Goal: Information Seeking & Learning: Learn about a topic

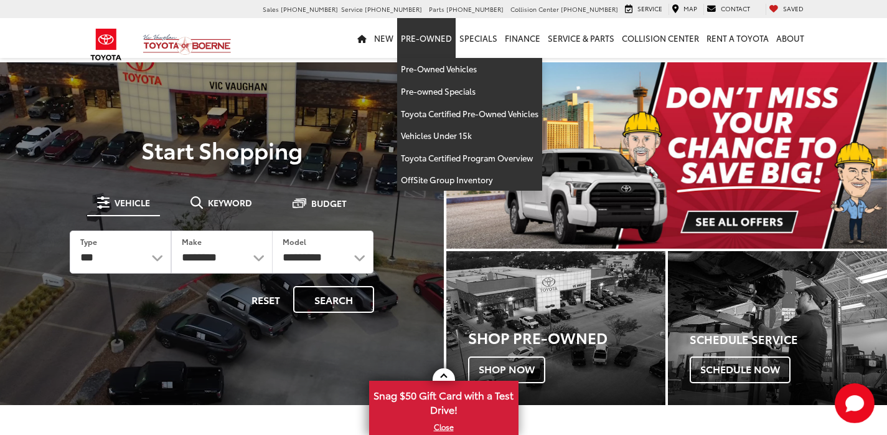
click at [421, 40] on link "Pre-Owned" at bounding box center [426, 38] width 59 height 40
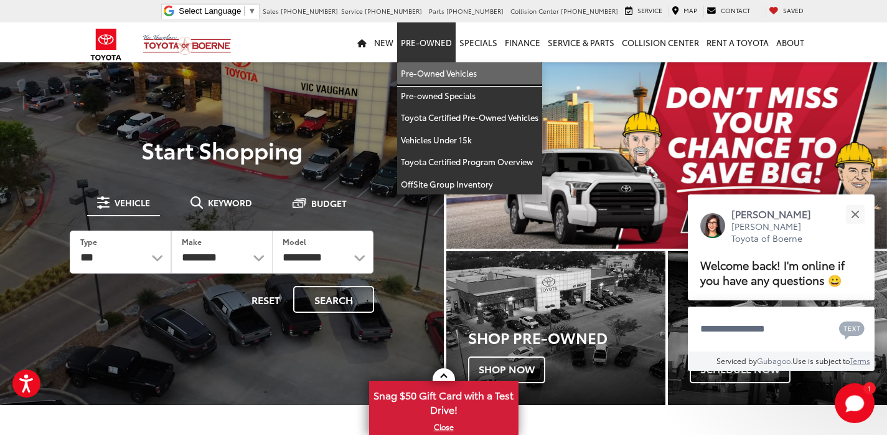
click at [443, 67] on link "Pre-Owned Vehicles" at bounding box center [469, 73] width 145 height 22
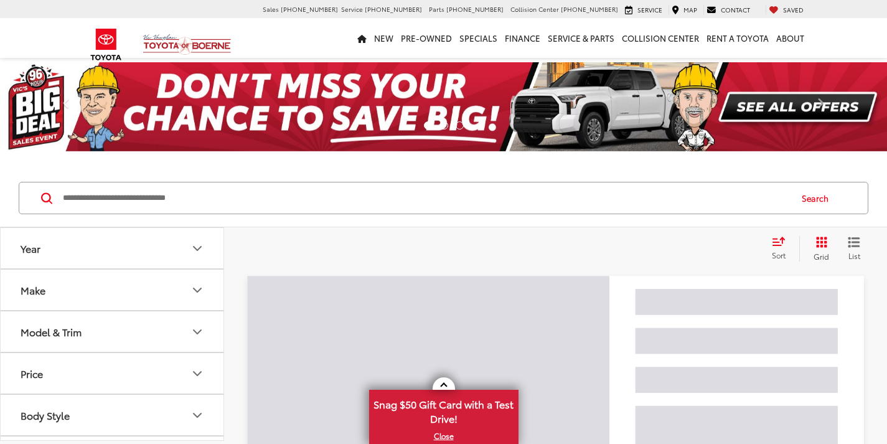
click at [291, 194] on input "Search by Make, Model, or Keyword" at bounding box center [426, 198] width 728 height 30
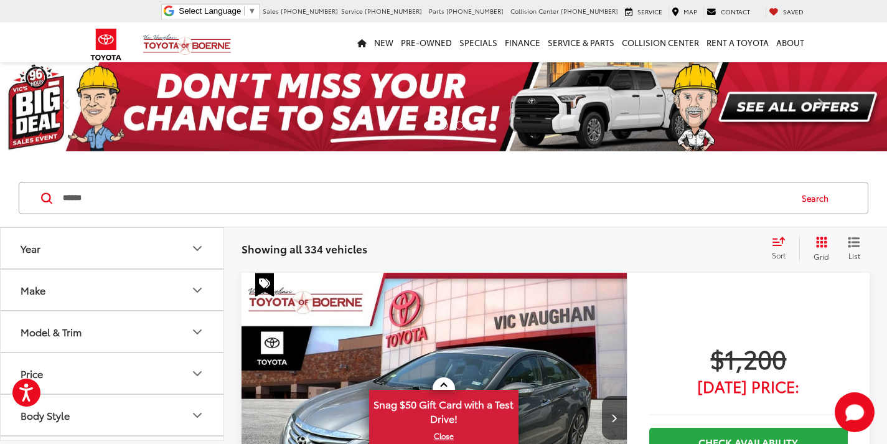
type input "******"
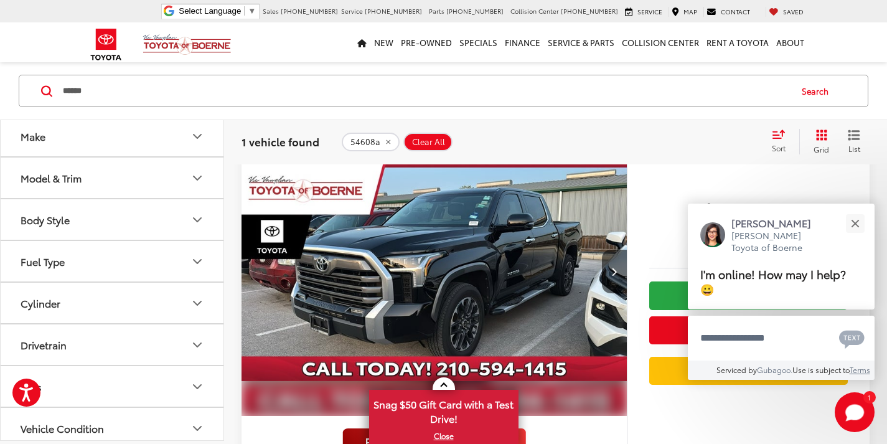
scroll to position [125, 0]
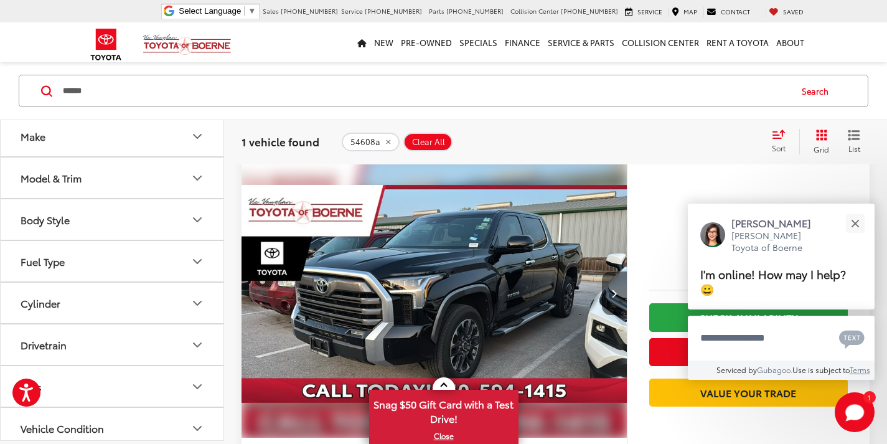
click at [613, 285] on button "Next image" at bounding box center [614, 293] width 25 height 44
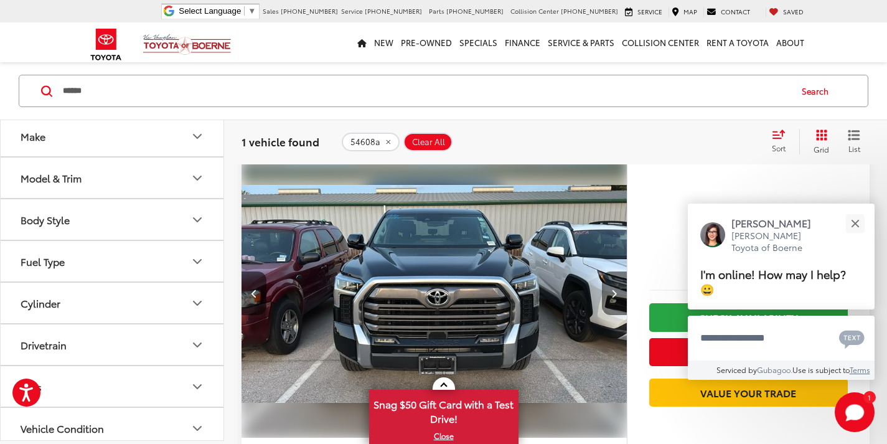
scroll to position [80, 0]
click at [615, 289] on icon "Next image" at bounding box center [614, 293] width 6 height 9
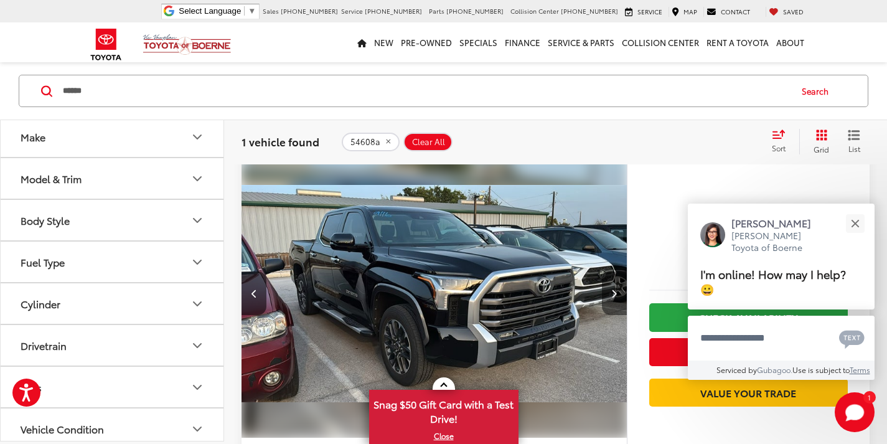
click at [615, 289] on icon "Next image" at bounding box center [614, 293] width 6 height 9
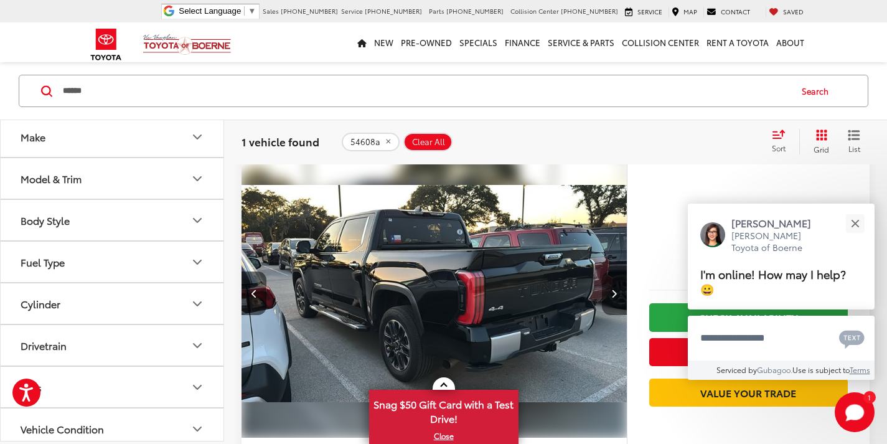
click at [615, 289] on icon "Next image" at bounding box center [614, 293] width 6 height 9
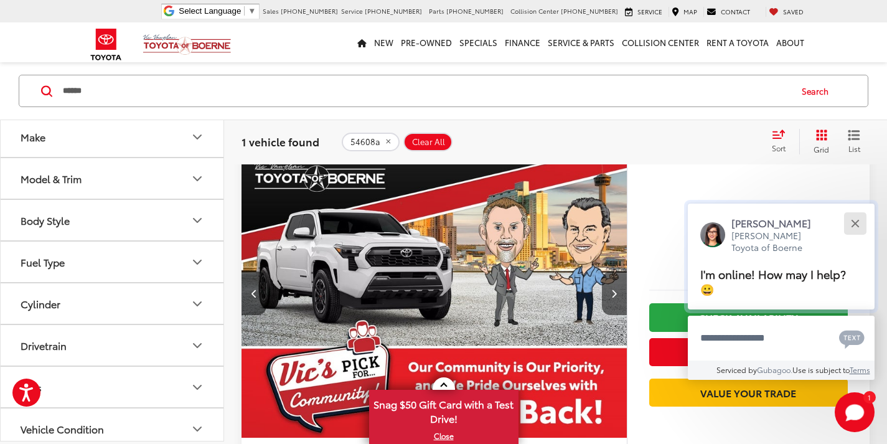
scroll to position [125, 0]
click at [853, 225] on div "Close" at bounding box center [855, 223] width 8 height 8
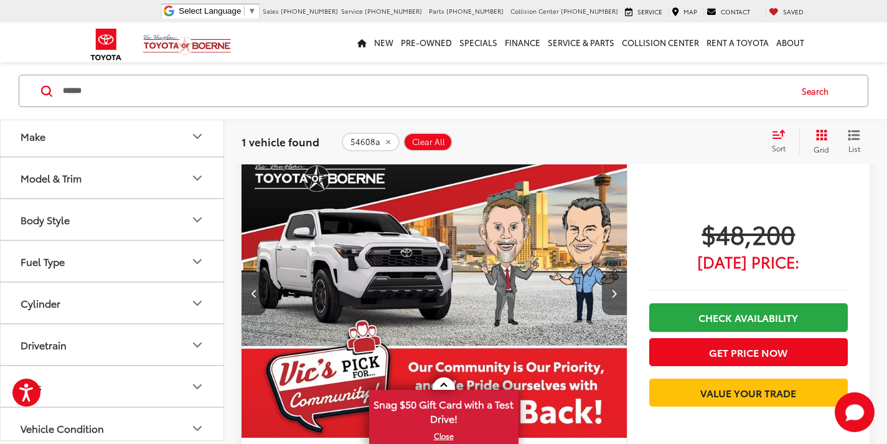
drag, startPoint x: 615, startPoint y: 288, endPoint x: 635, endPoint y: 288, distance: 19.9
click at [617, 289] on icon "Next image" at bounding box center [614, 293] width 6 height 9
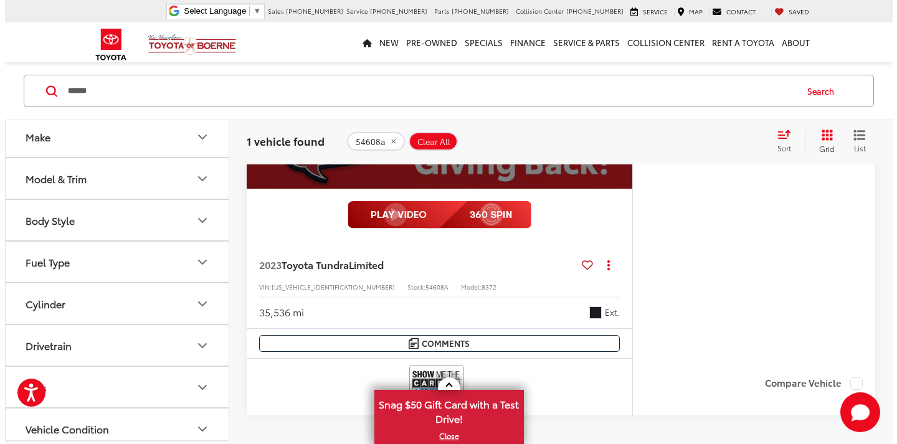
scroll to position [374, 0]
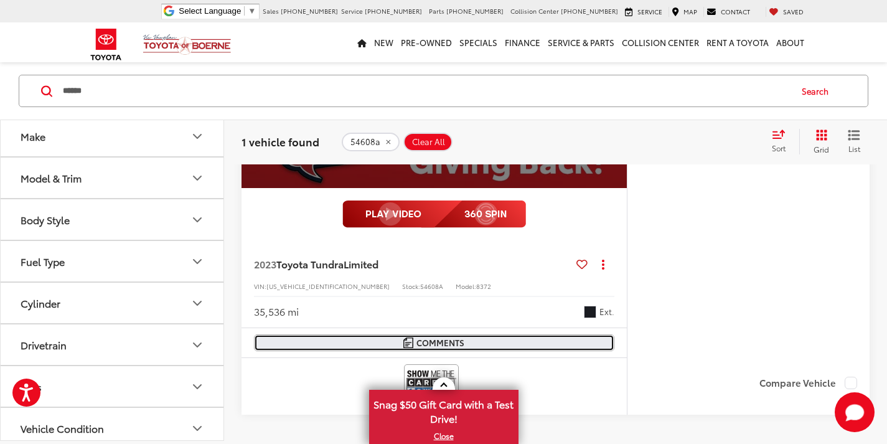
click at [429, 344] on span "Comments" at bounding box center [441, 343] width 48 height 12
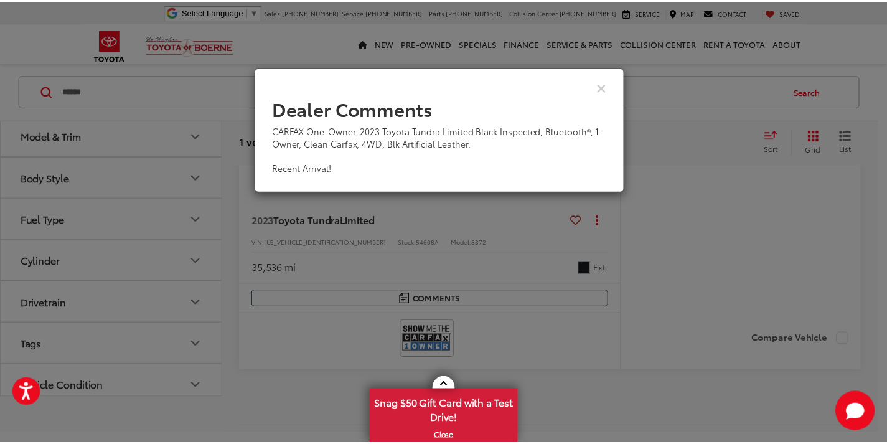
scroll to position [329, 0]
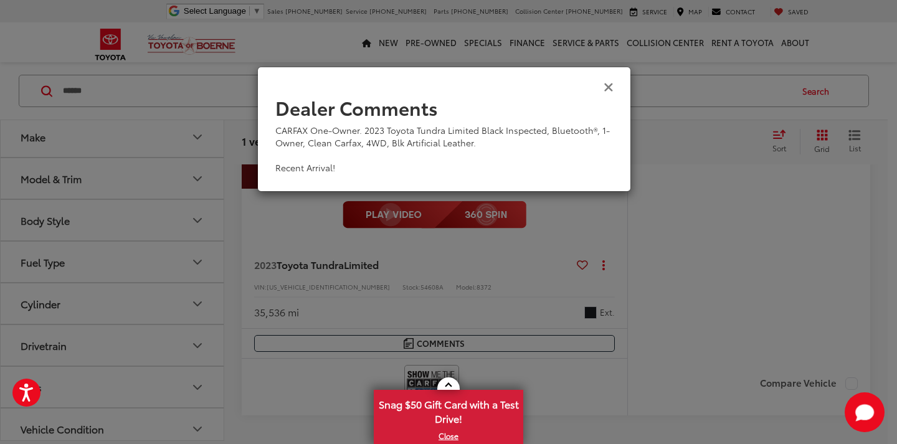
click at [606, 88] on icon "Close" at bounding box center [608, 86] width 10 height 13
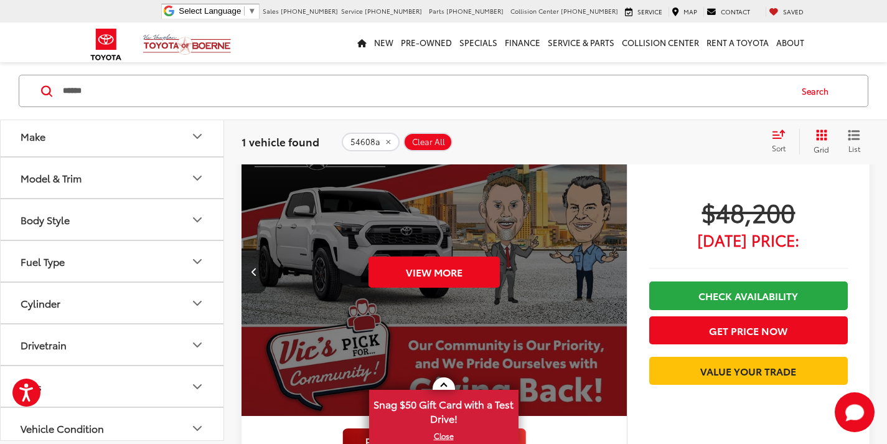
scroll to position [125, 0]
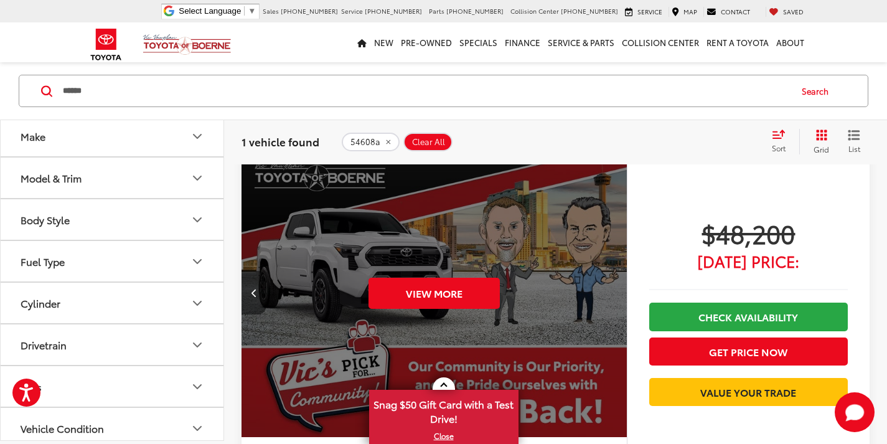
click at [250, 290] on button "Previous image" at bounding box center [254, 293] width 25 height 44
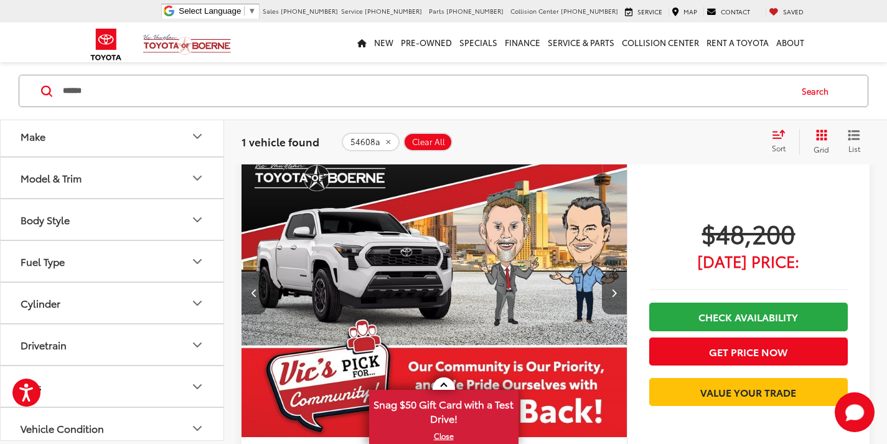
click at [255, 289] on icon "Previous image" at bounding box center [255, 292] width 6 height 9
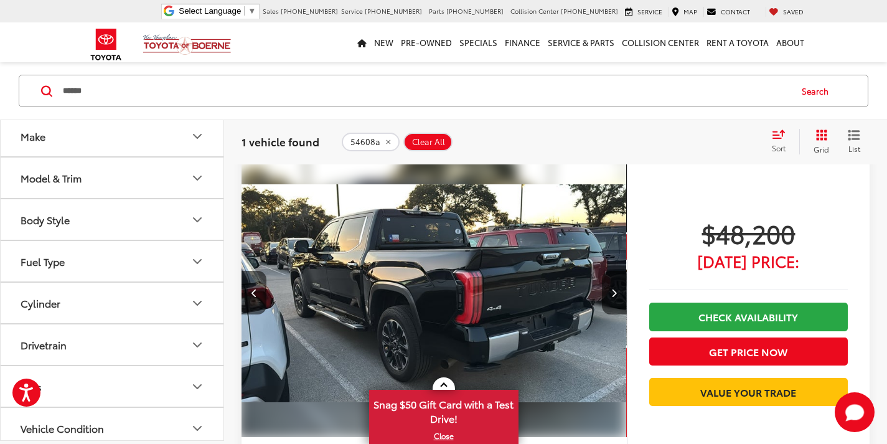
scroll to position [0, 1162]
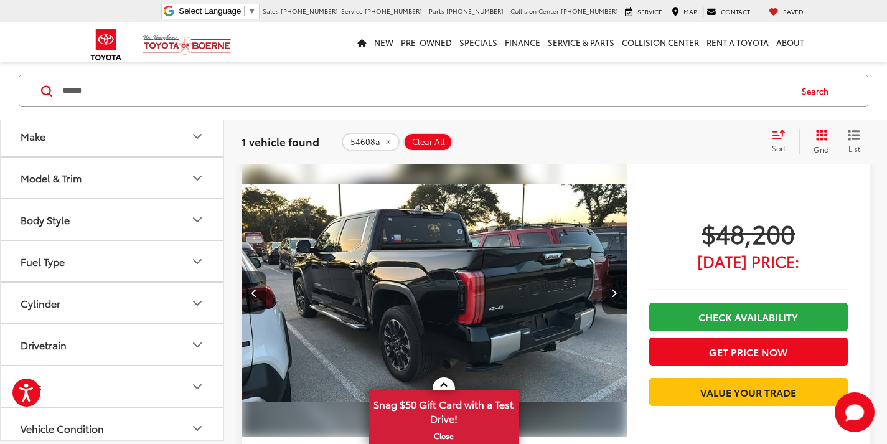
click at [445, 258] on img "2023 Toyota Tundra Limited 3" at bounding box center [434, 293] width 387 height 290
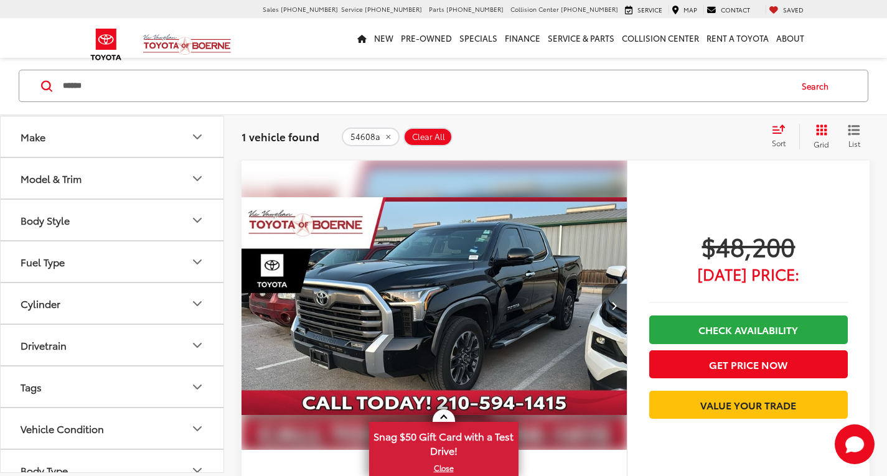
click at [456, 286] on img "2023 Toyota Tundra Limited 0" at bounding box center [434, 306] width 387 height 290
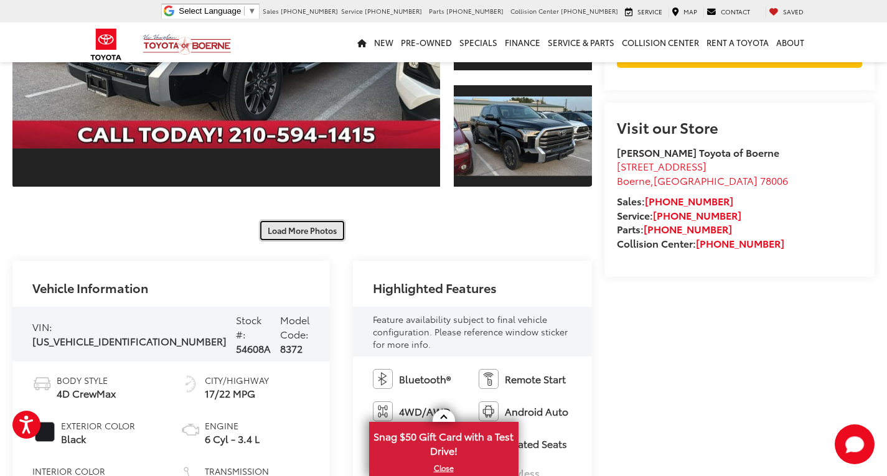
click at [316, 232] on button "Load More Photos" at bounding box center [302, 231] width 87 height 22
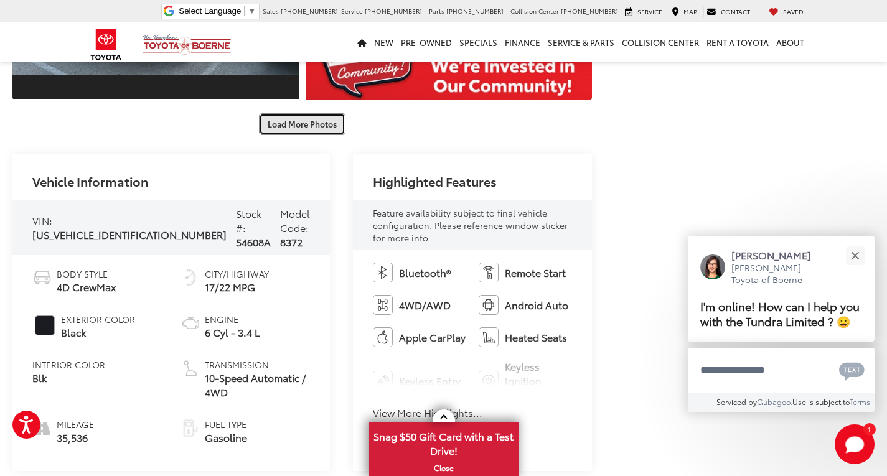
scroll to position [834, 0]
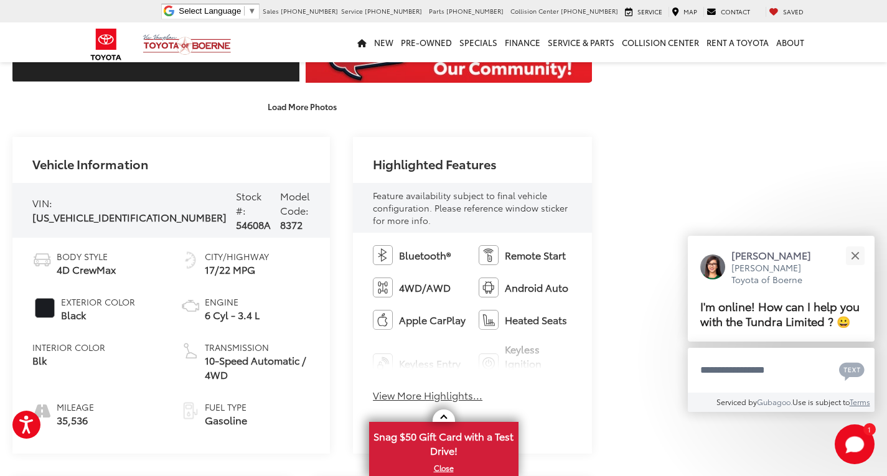
click at [396, 389] on button "View More Highlights..." at bounding box center [428, 396] width 110 height 14
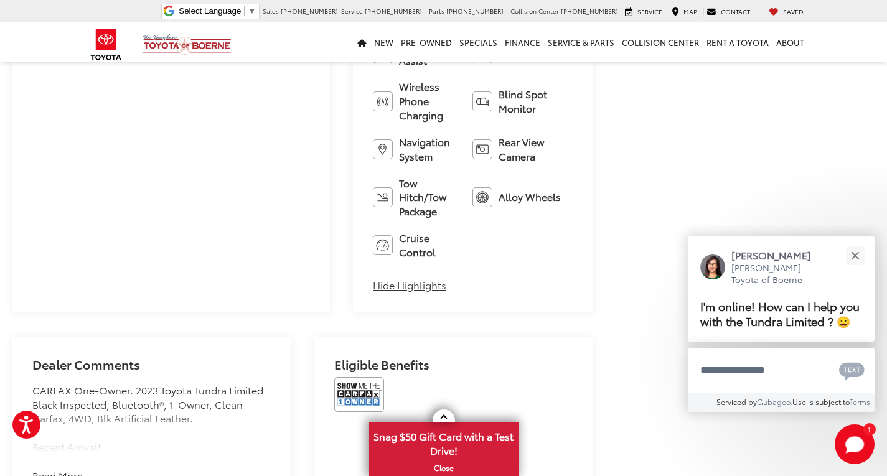
scroll to position [1332, 0]
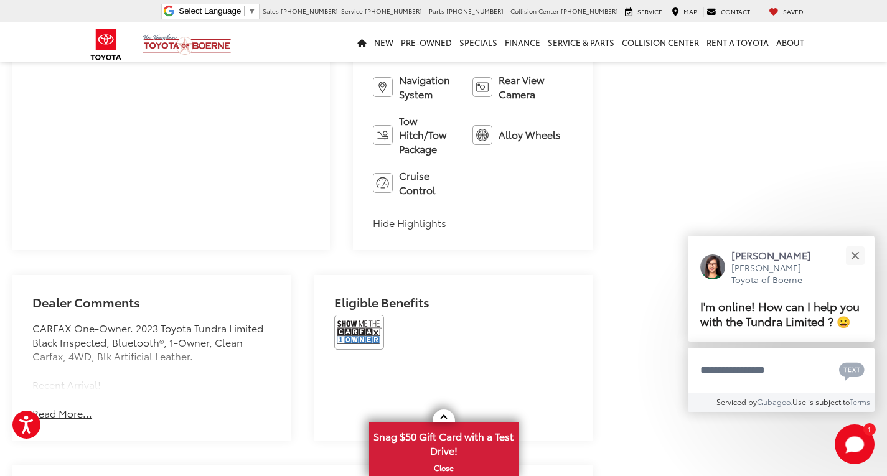
click at [70, 407] on button "Read More..." at bounding box center [62, 414] width 60 height 14
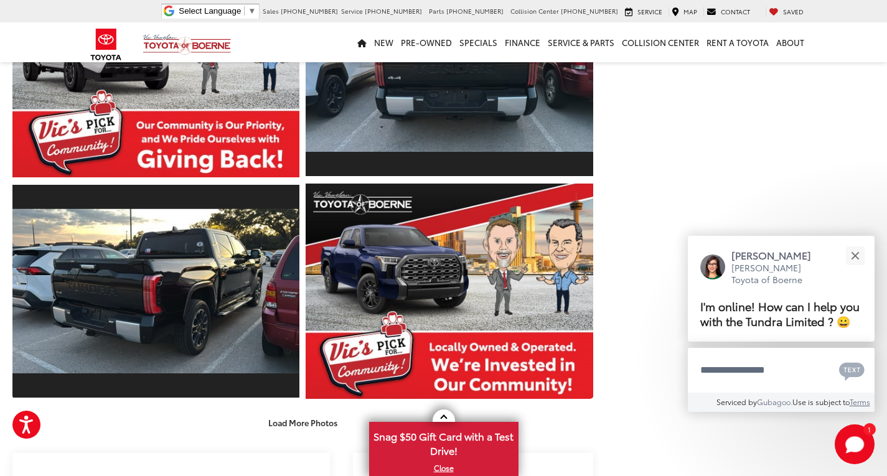
scroll to position [460, 0]
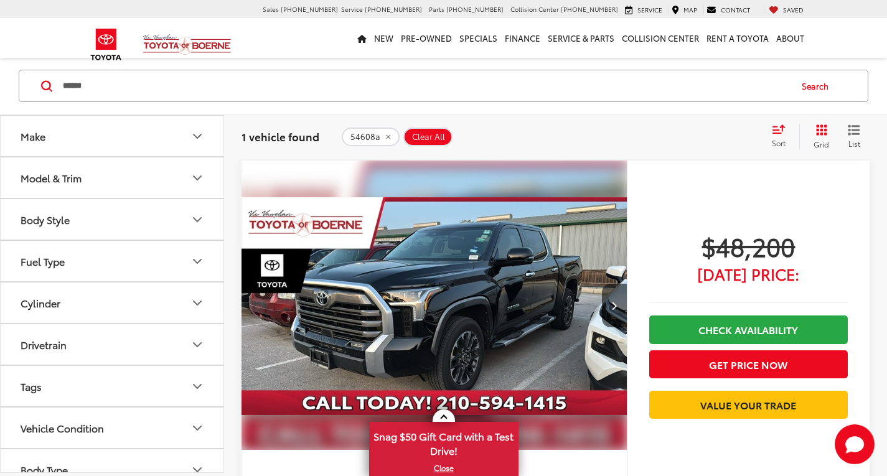
drag, startPoint x: 376, startPoint y: 90, endPoint x: 52, endPoint y: 78, distance: 324.0
click at [52, 78] on div "****** ****** Search" at bounding box center [444, 86] width 850 height 32
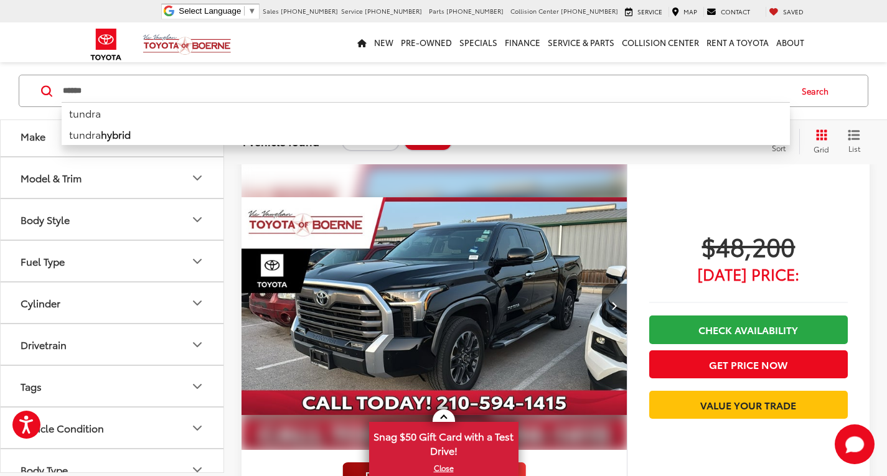
type input "******"
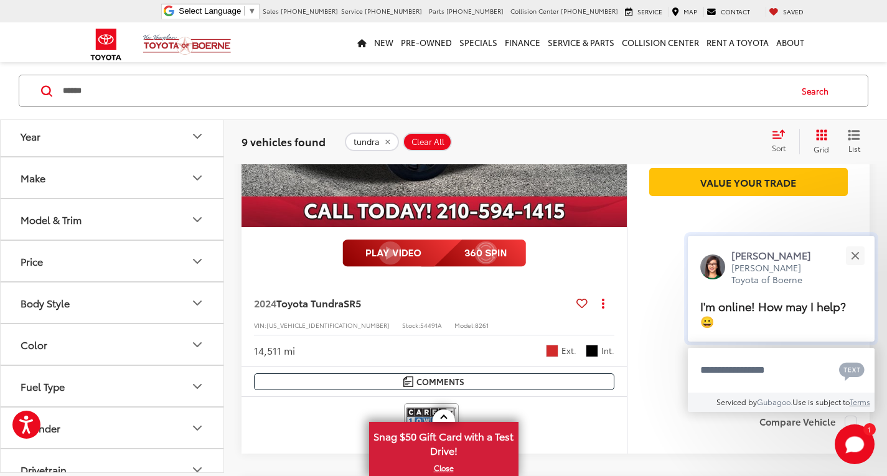
scroll to position [357, 0]
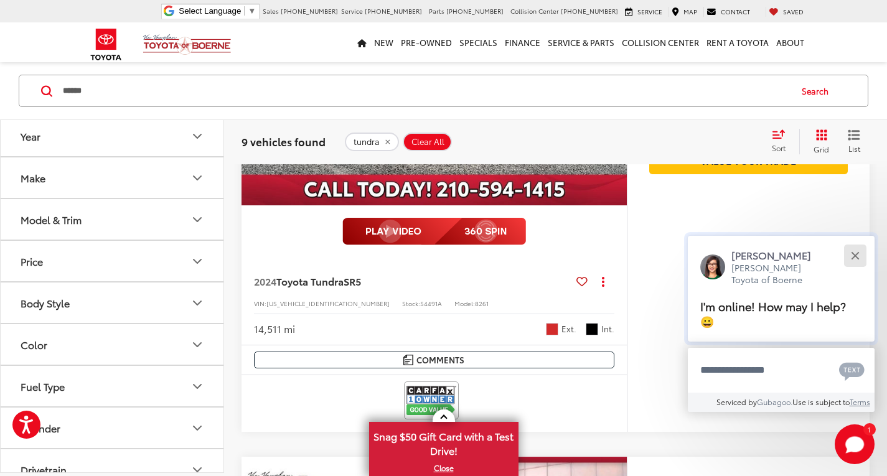
click at [856, 252] on button "Close" at bounding box center [855, 255] width 27 height 27
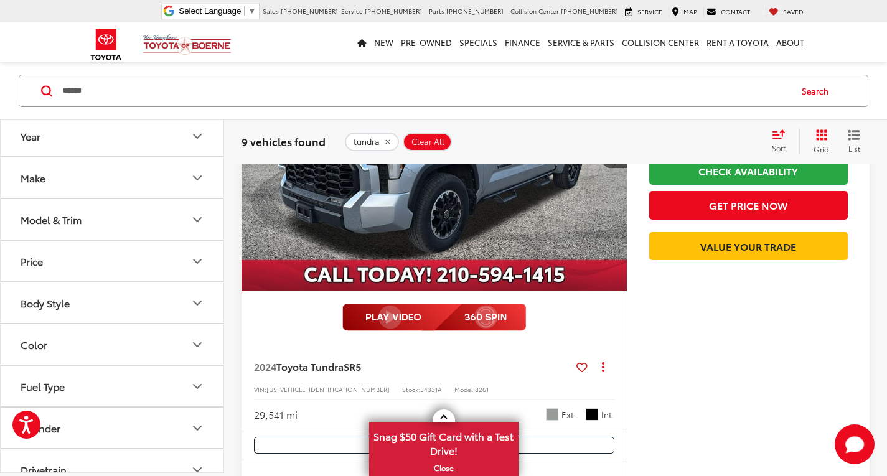
scroll to position [1291, 0]
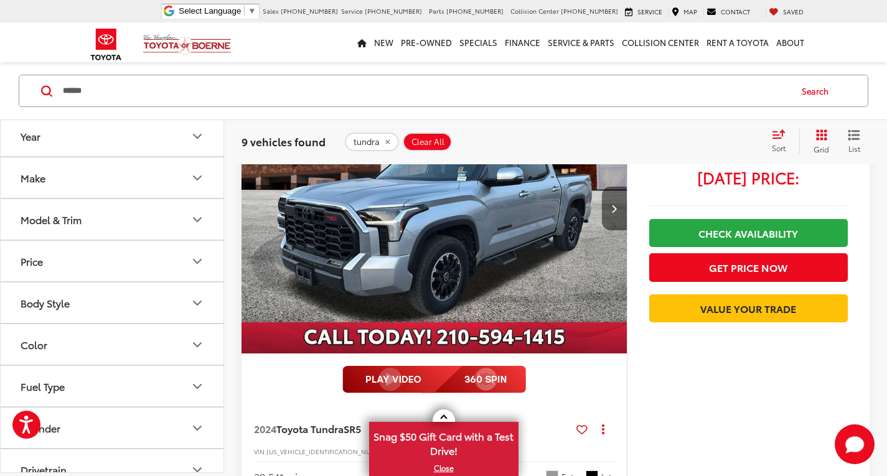
click at [615, 219] on button "Next image" at bounding box center [614, 209] width 25 height 44
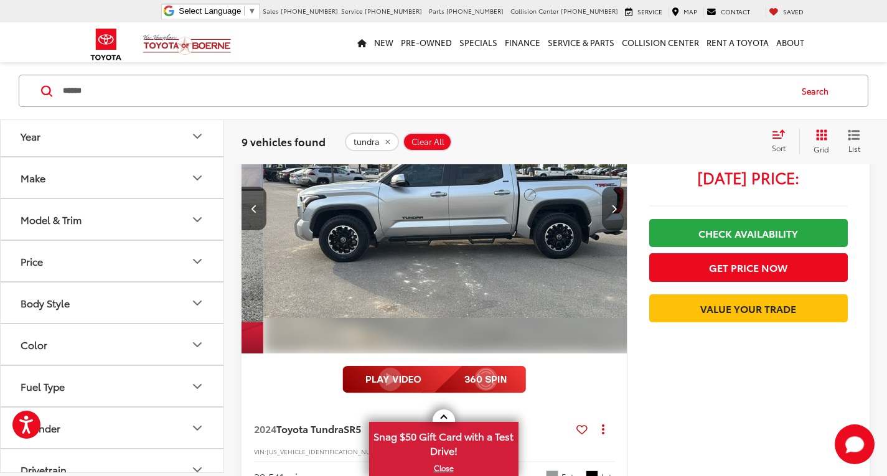
scroll to position [0, 387]
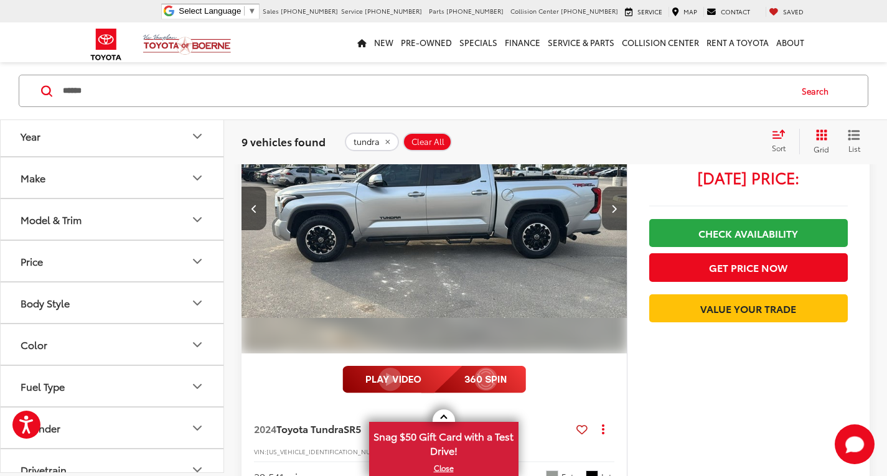
click at [615, 216] on button "Next image" at bounding box center [614, 209] width 25 height 44
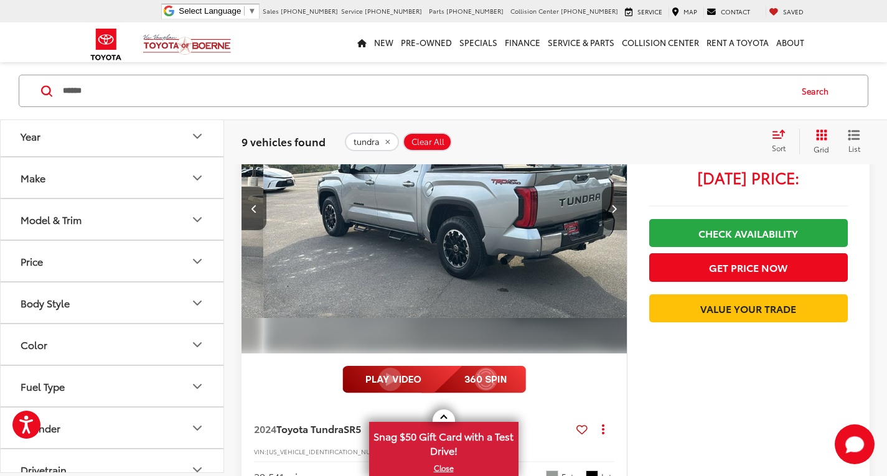
scroll to position [0, 775]
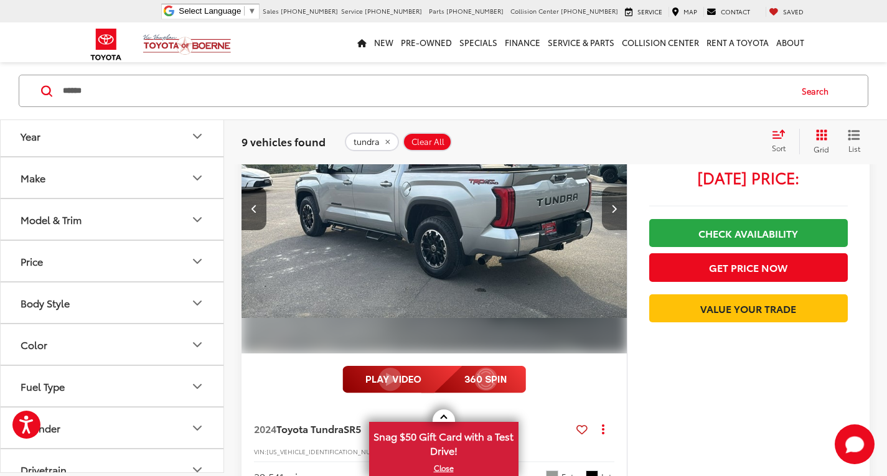
click at [615, 216] on button "Next image" at bounding box center [614, 209] width 25 height 44
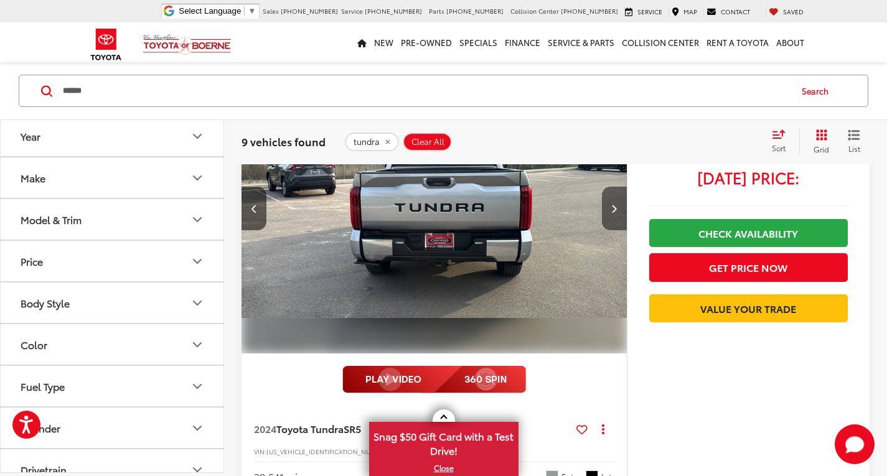
click at [616, 213] on icon "Next image" at bounding box center [614, 208] width 6 height 9
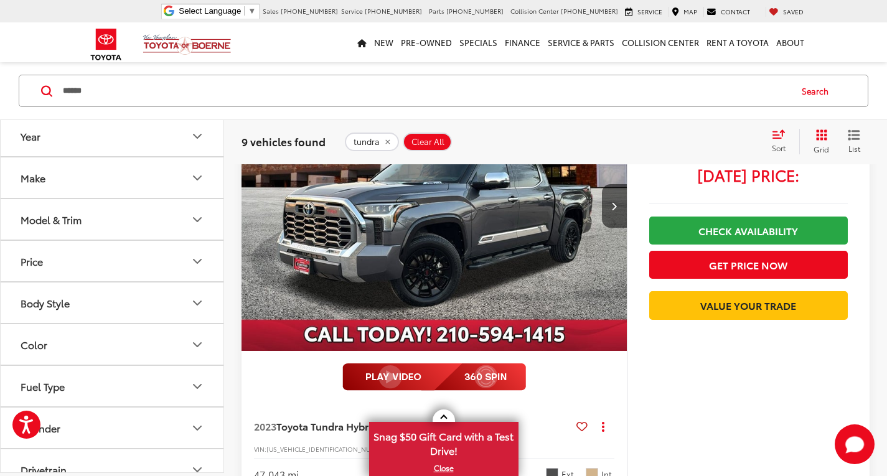
scroll to position [3407, 0]
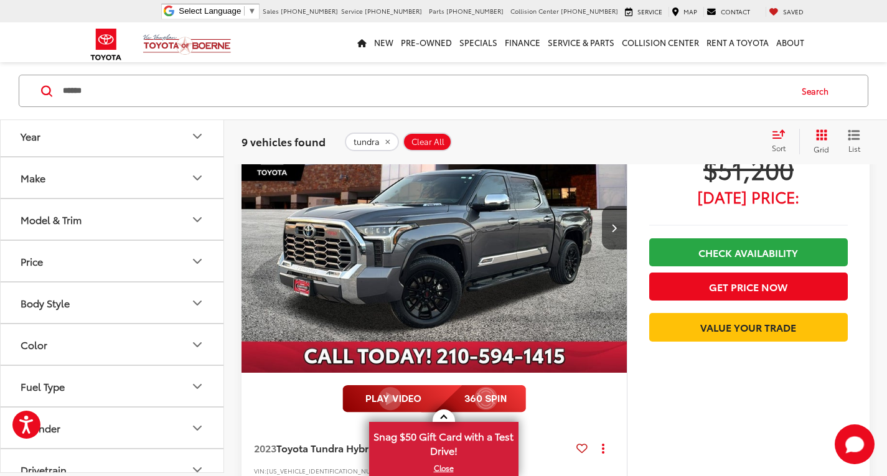
click at [629, 224] on div "$51,200 Today's Price: Check Availability Get Price Now Value Your Trade" at bounding box center [748, 317] width 243 height 468
click at [611, 226] on button "Next image" at bounding box center [614, 228] width 25 height 44
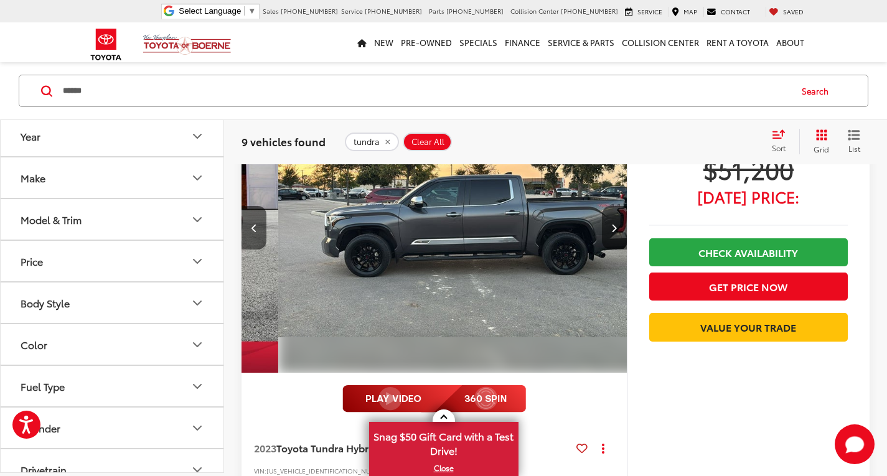
scroll to position [0, 387]
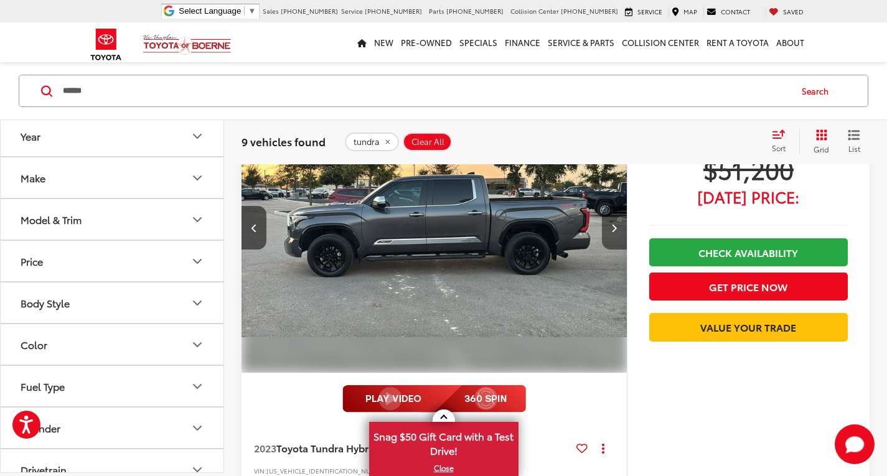
click at [611, 226] on button "Next image" at bounding box center [614, 228] width 25 height 44
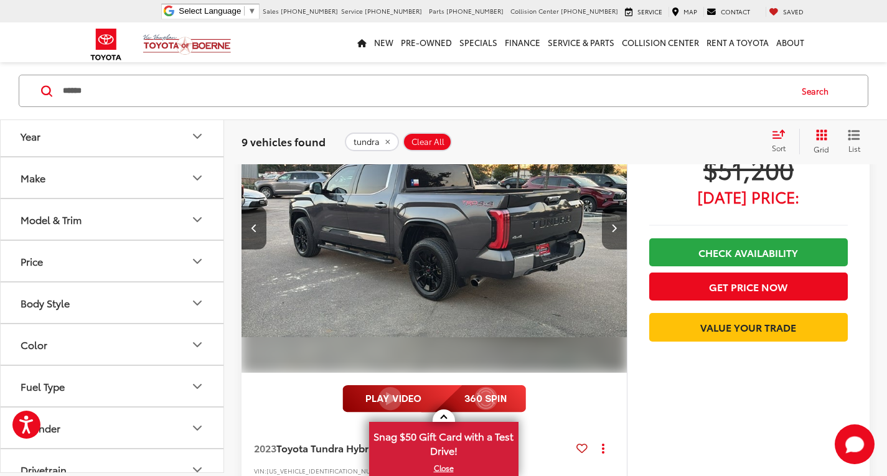
click at [611, 226] on button "Next image" at bounding box center [614, 228] width 25 height 44
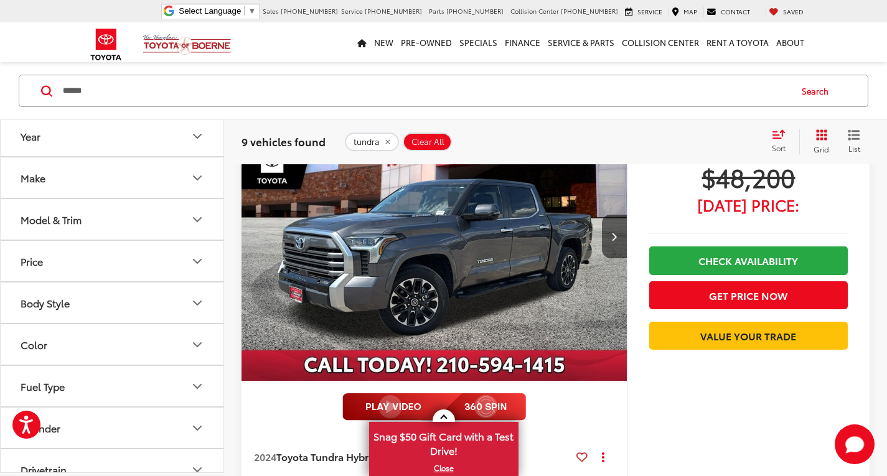
scroll to position [2287, 0]
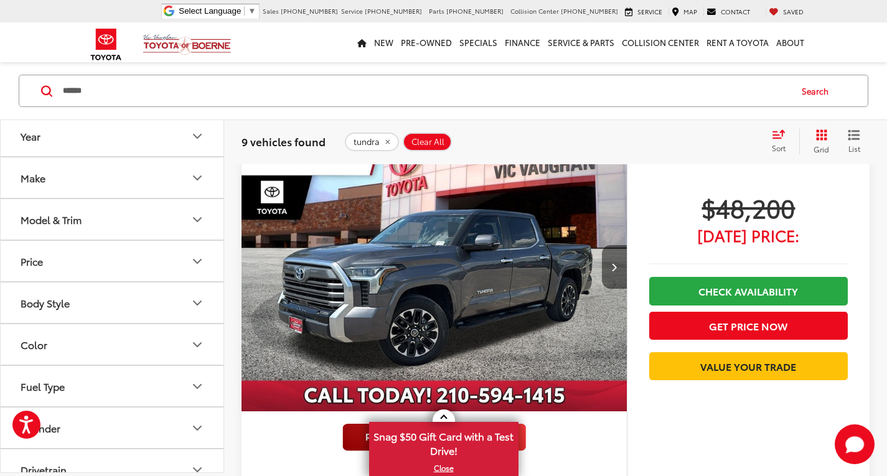
click at [610, 269] on button "Next image" at bounding box center [614, 267] width 25 height 44
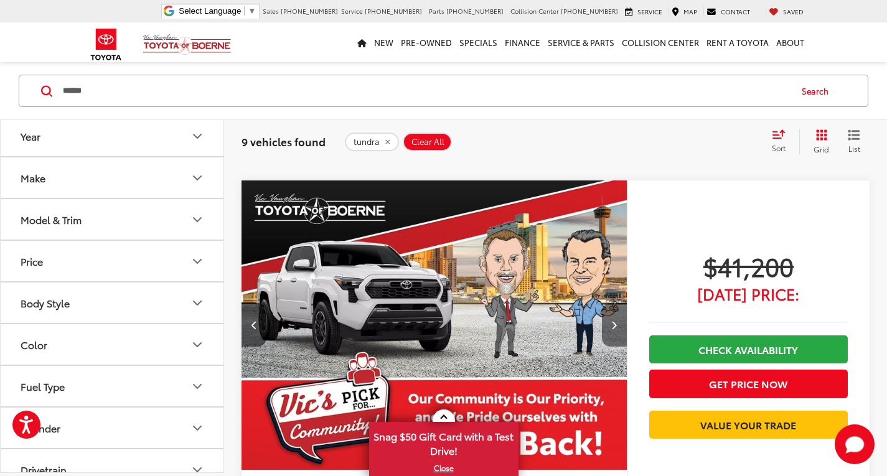
scroll to position [1104, 0]
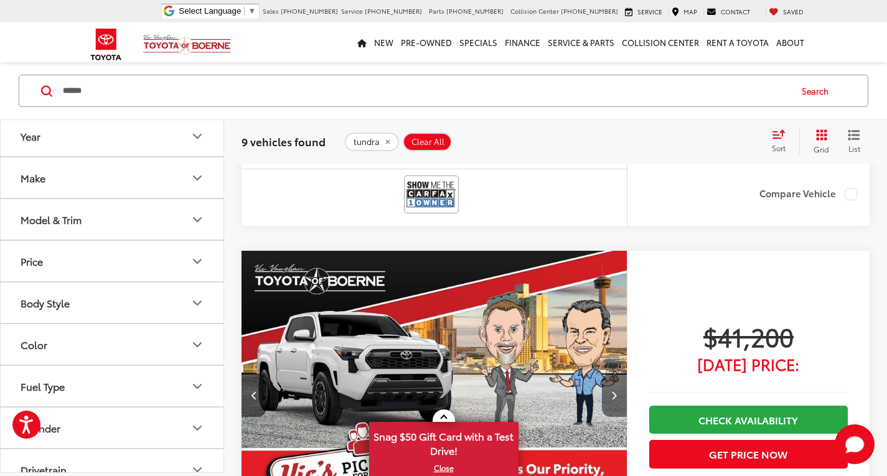
click at [618, 387] on button "Next image" at bounding box center [614, 396] width 25 height 44
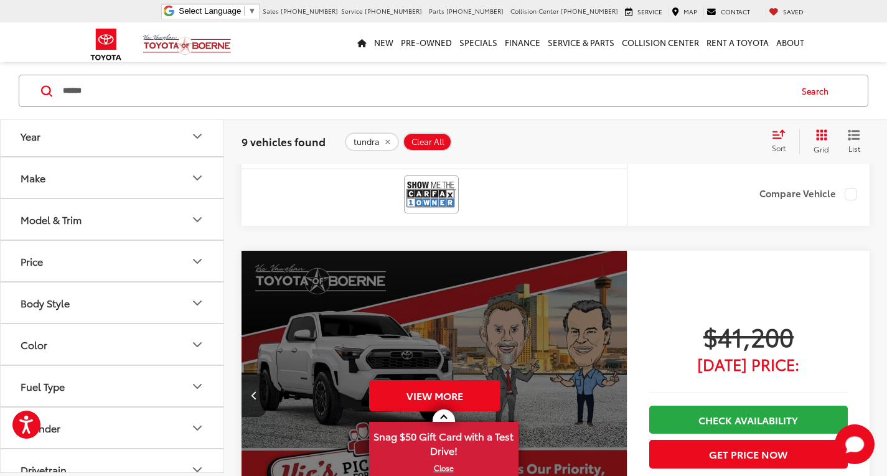
scroll to position [0, 1936]
click at [258, 390] on button "Previous image" at bounding box center [254, 396] width 25 height 44
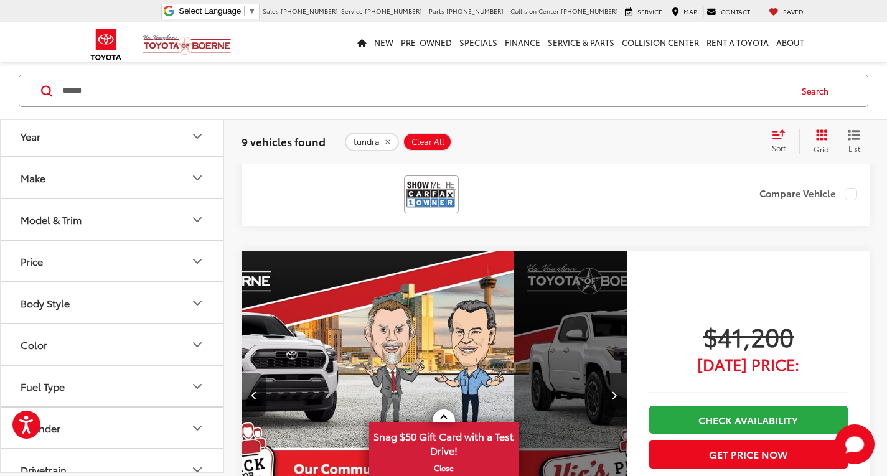
click at [258, 390] on button "Previous image" at bounding box center [254, 396] width 25 height 44
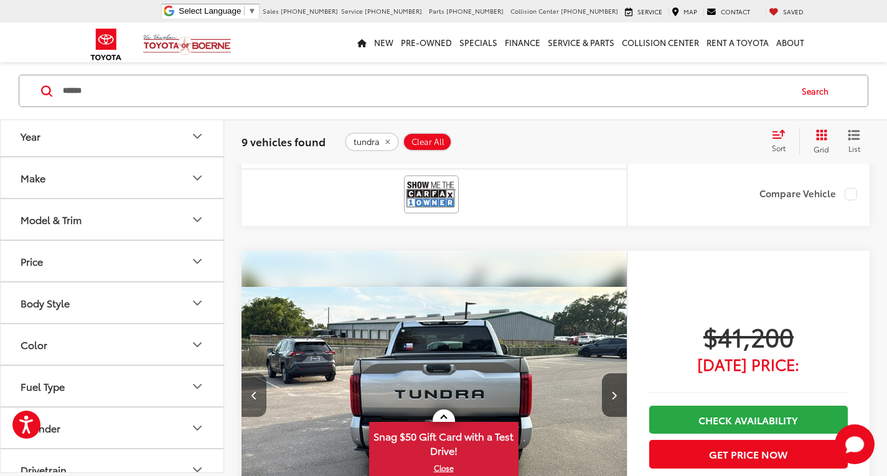
click at [257, 390] on button "Previous image" at bounding box center [254, 396] width 25 height 44
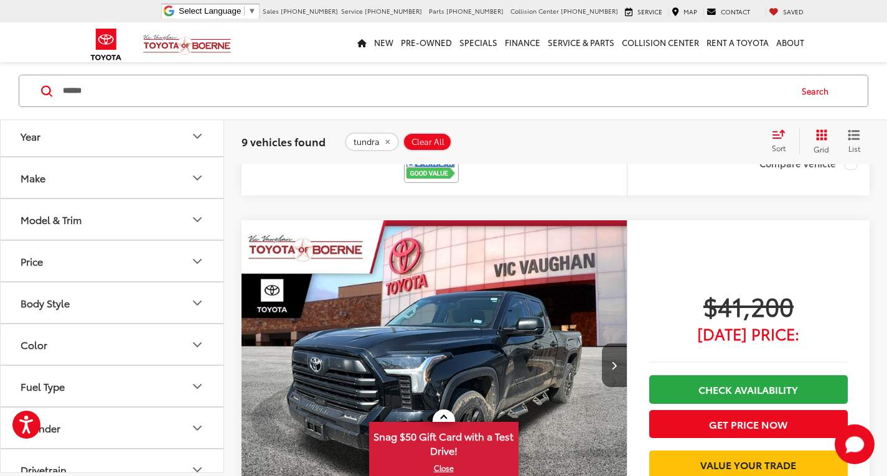
scroll to position [606, 0]
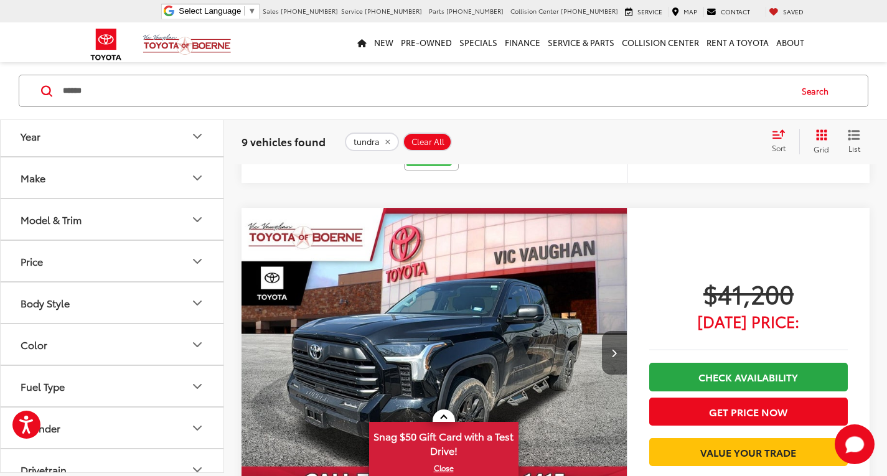
click at [611, 351] on button "Next image" at bounding box center [614, 353] width 25 height 44
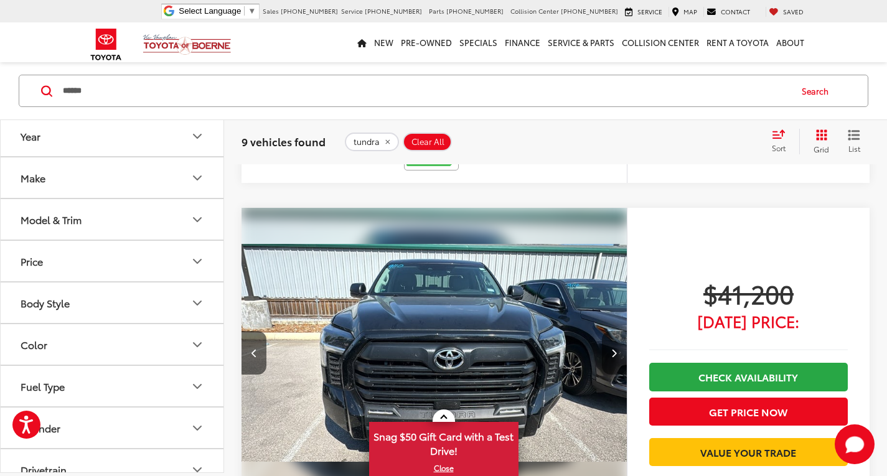
click at [616, 349] on icon "Next image" at bounding box center [614, 353] width 6 height 9
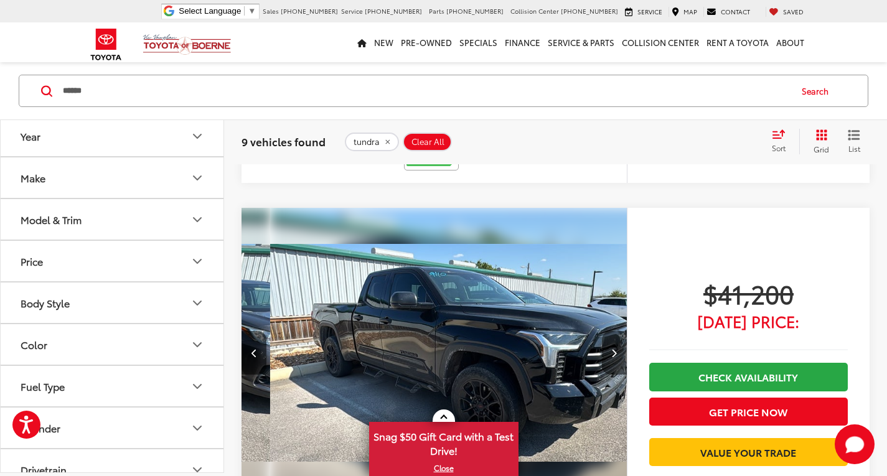
scroll to position [0, 775]
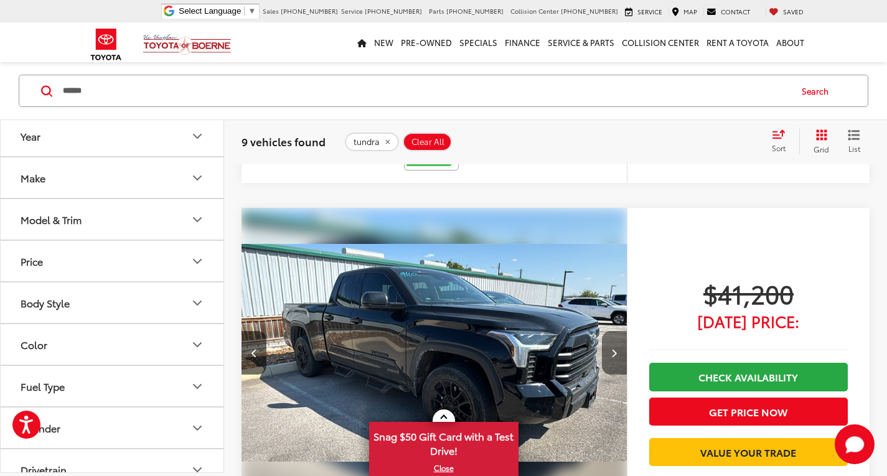
click at [615, 351] on icon "Next image" at bounding box center [614, 353] width 6 height 9
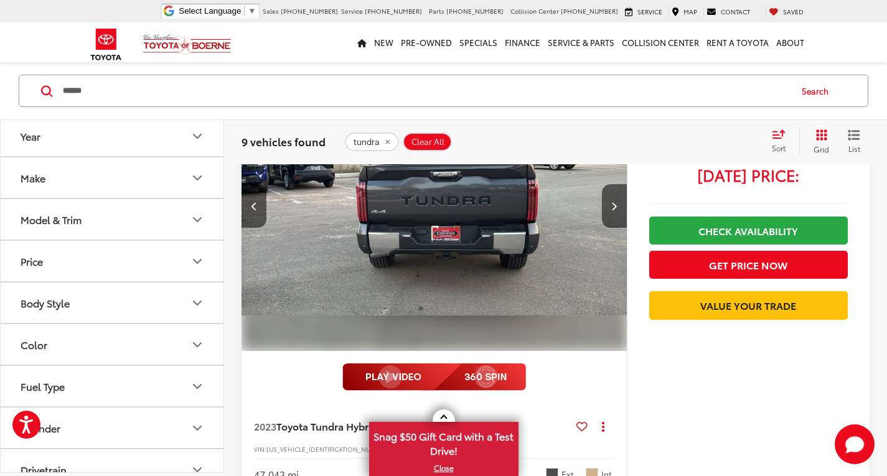
scroll to position [3407, 0]
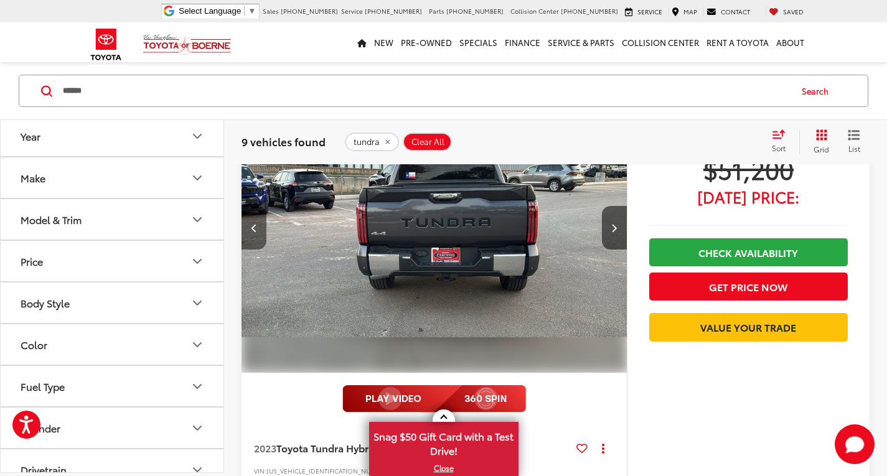
click at [257, 232] on button "Previous image" at bounding box center [254, 228] width 25 height 44
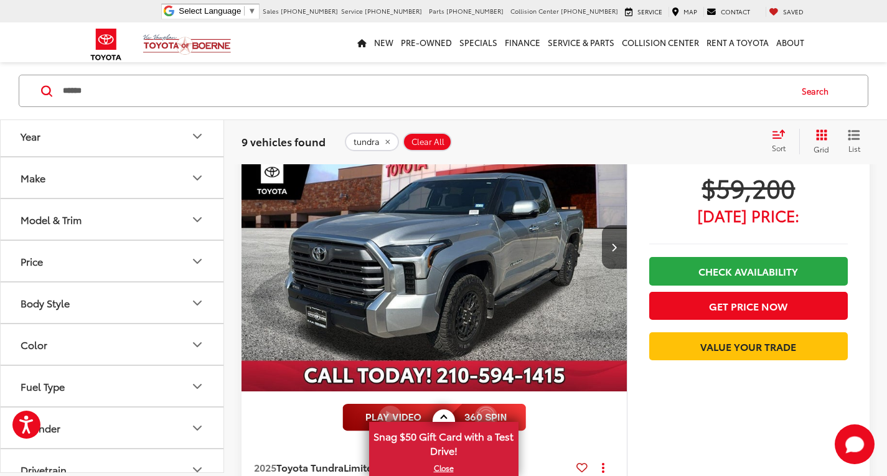
scroll to position [3906, 0]
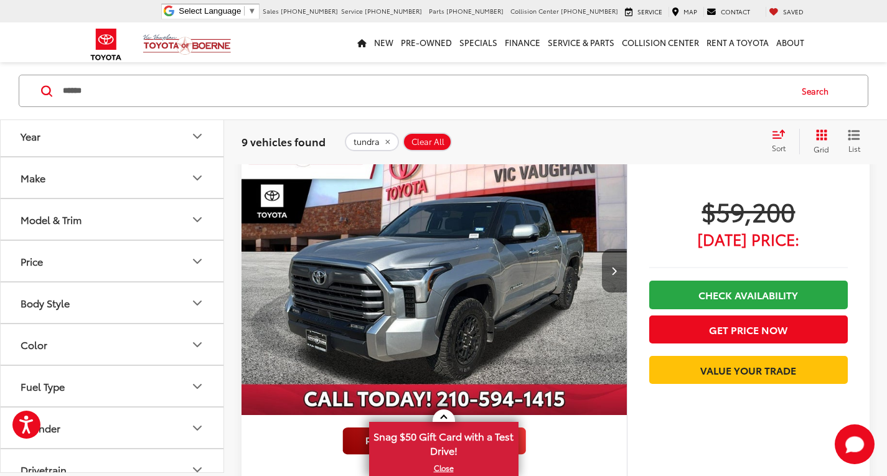
click at [614, 279] on button "Next image" at bounding box center [614, 271] width 25 height 44
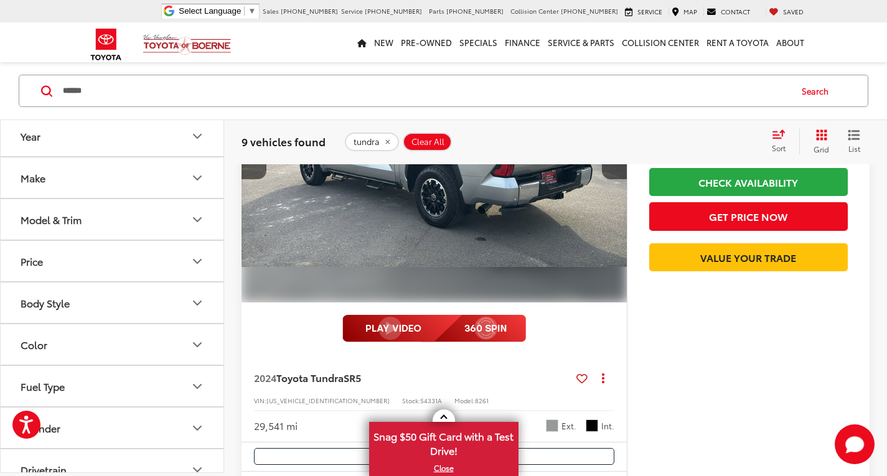
scroll to position [1189, 0]
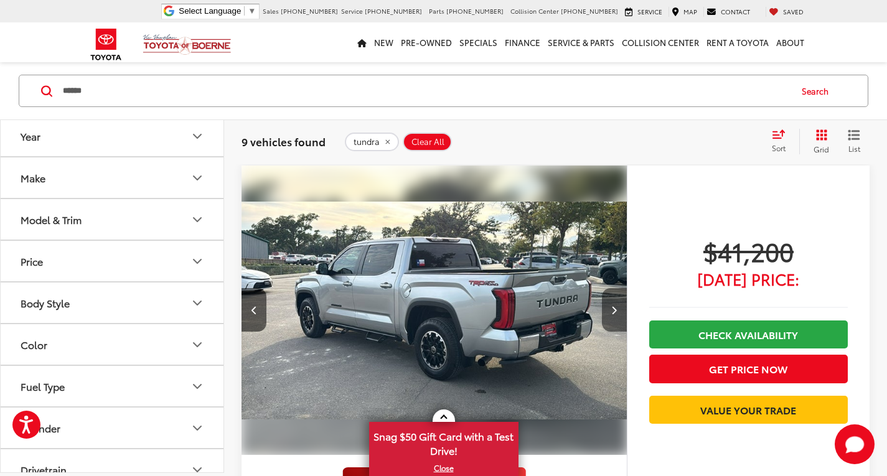
click at [606, 316] on button "Next image" at bounding box center [614, 310] width 25 height 44
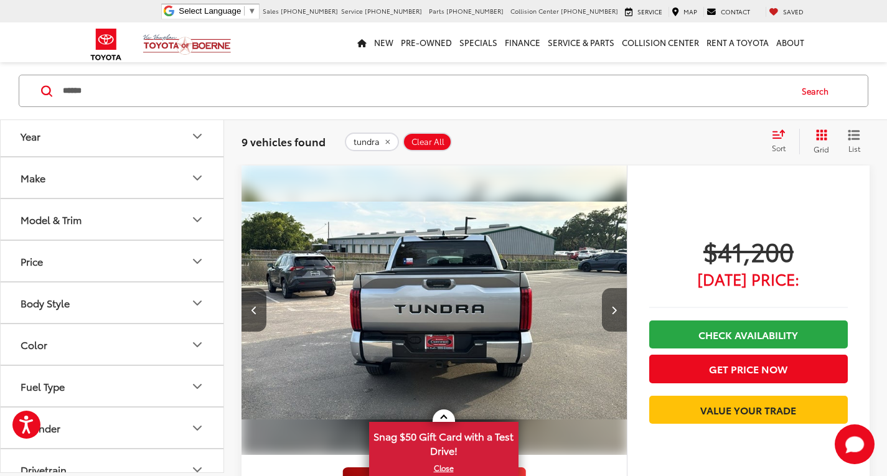
click at [611, 309] on button "Next image" at bounding box center [614, 310] width 25 height 44
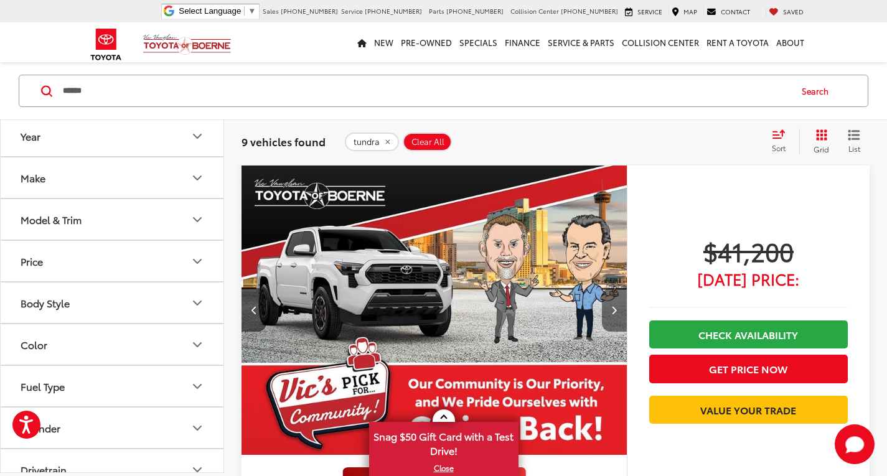
click at [611, 309] on button "Next image" at bounding box center [614, 310] width 25 height 44
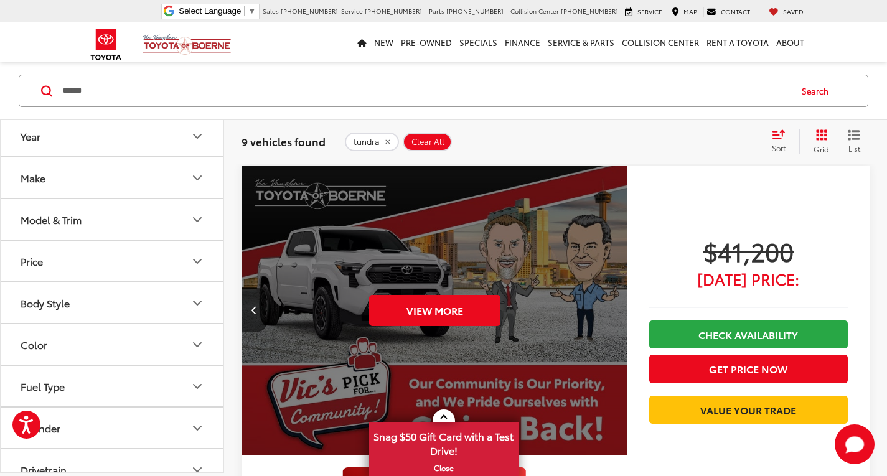
scroll to position [0, 1936]
click at [256, 307] on icon "Previous image" at bounding box center [255, 310] width 6 height 9
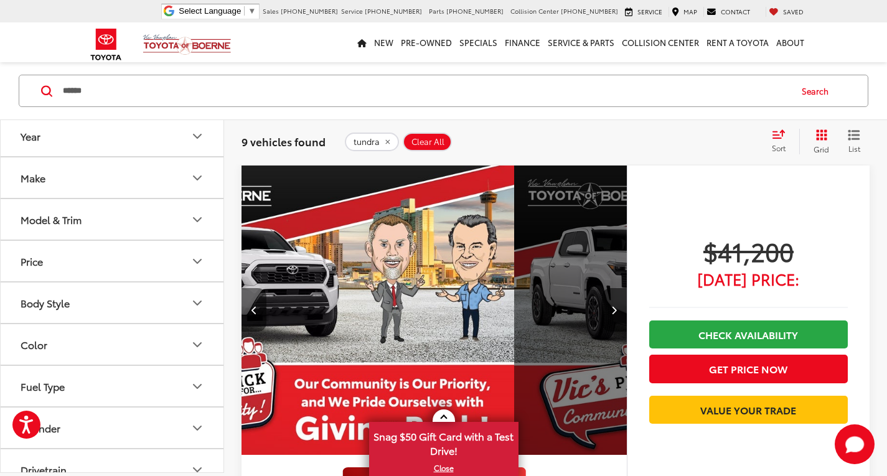
click at [257, 306] on icon "Previous image" at bounding box center [255, 310] width 6 height 9
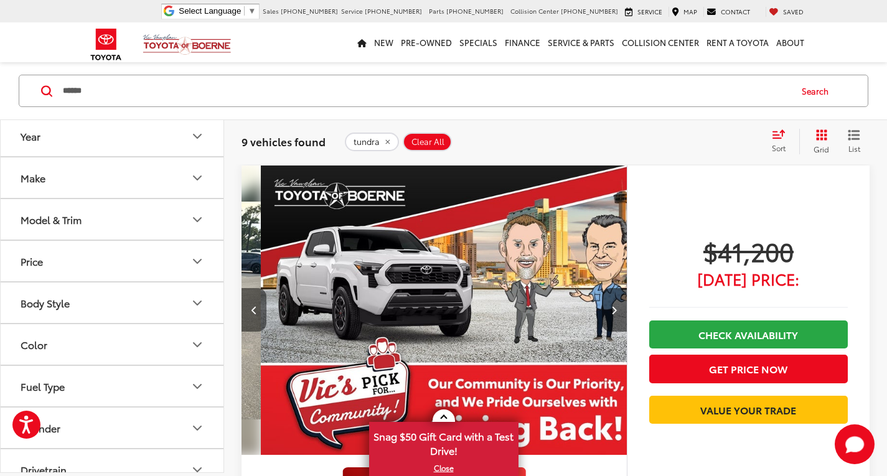
click at [257, 306] on icon "Previous image" at bounding box center [255, 310] width 6 height 9
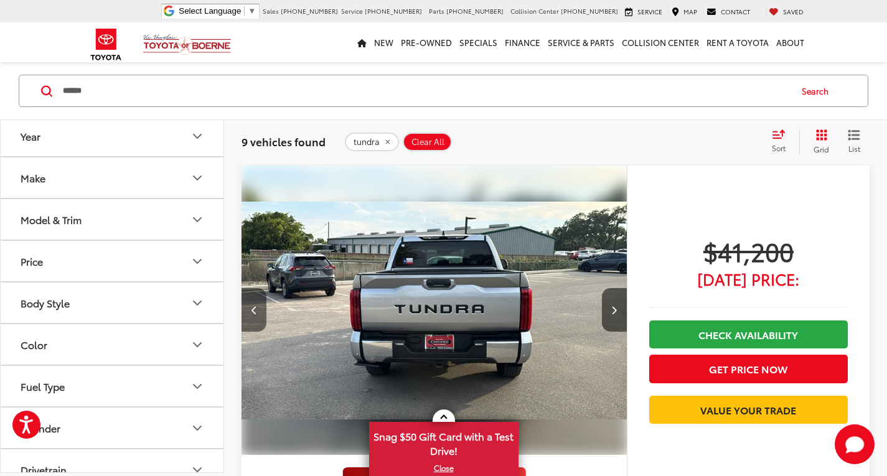
click at [260, 306] on button "Previous image" at bounding box center [254, 310] width 25 height 44
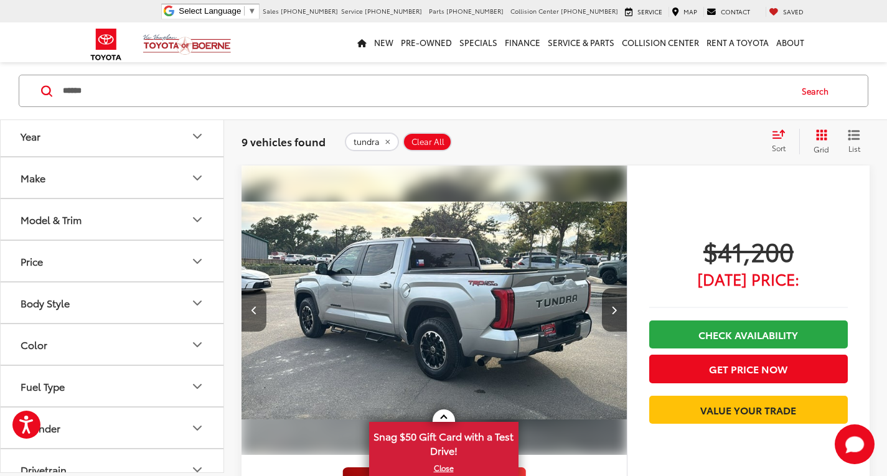
click at [260, 306] on button "Previous image" at bounding box center [254, 310] width 25 height 44
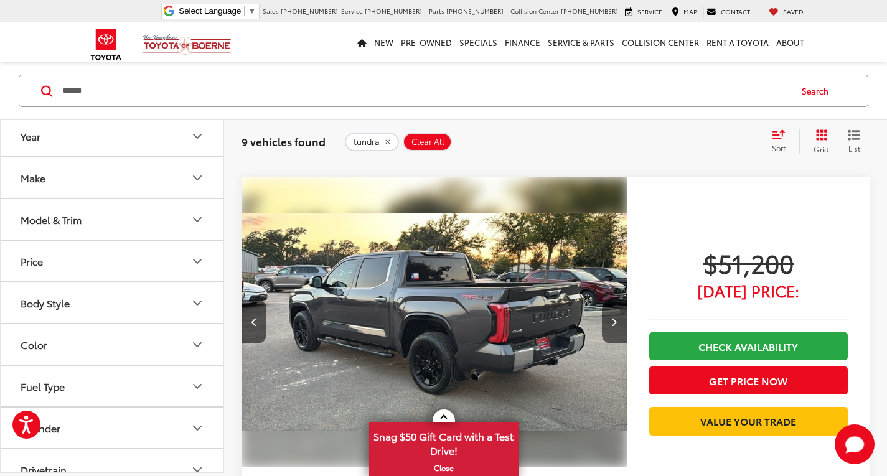
scroll to position [3362, 0]
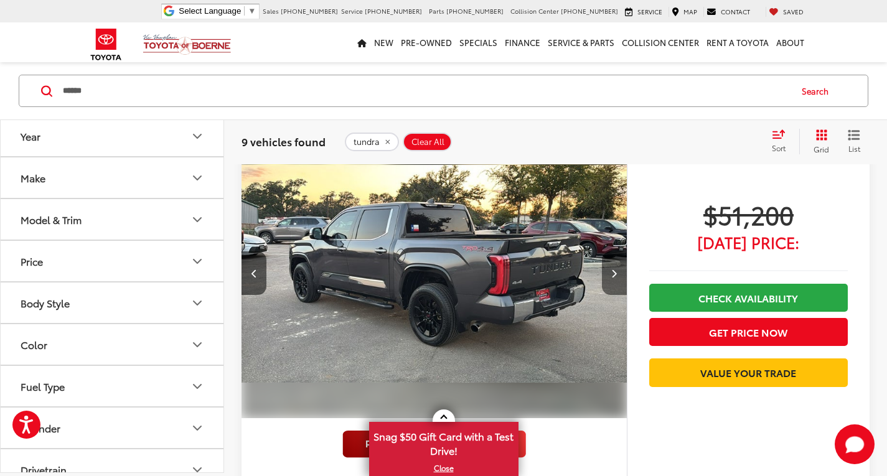
click at [615, 266] on button "Next image" at bounding box center [614, 274] width 25 height 44
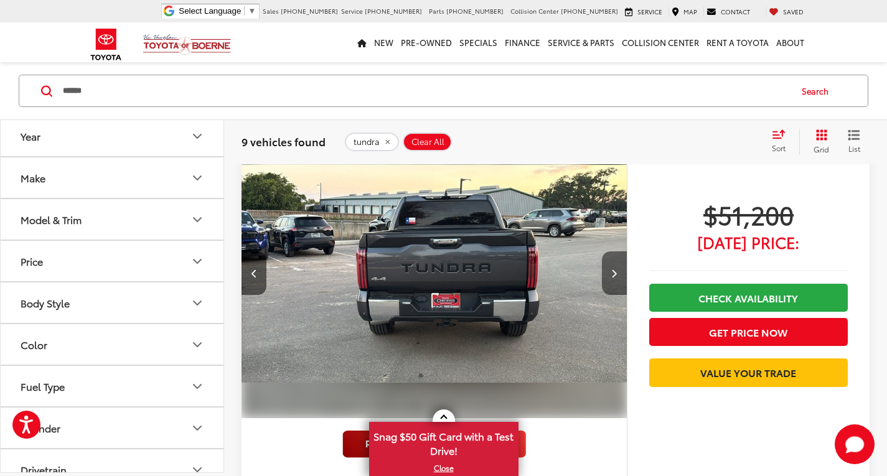
click at [616, 264] on button "Next image" at bounding box center [614, 274] width 25 height 44
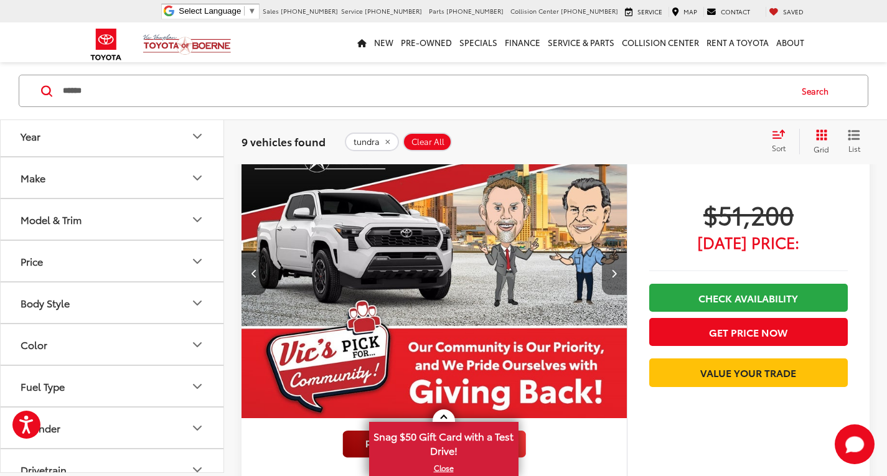
click at [616, 262] on button "Next image" at bounding box center [614, 274] width 25 height 44
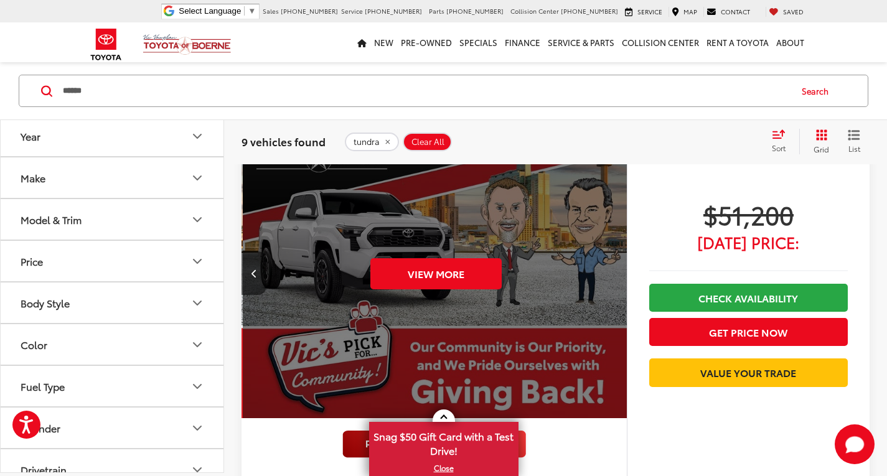
scroll to position [0, 1936]
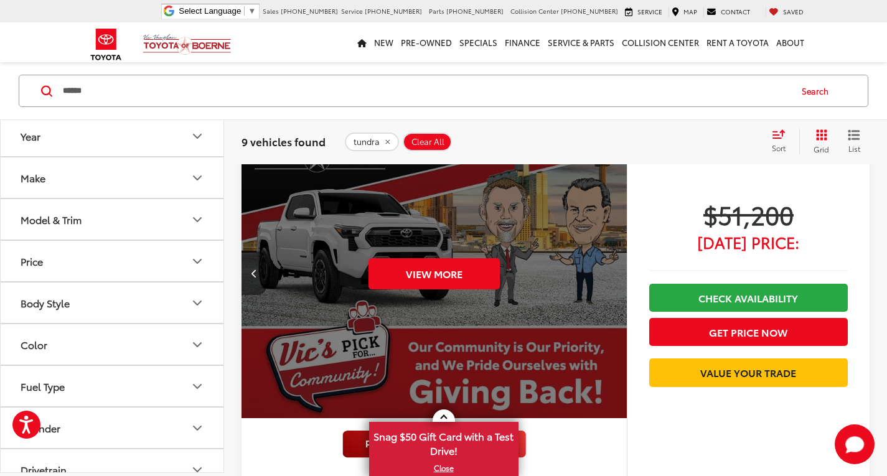
click at [250, 269] on button "Previous image" at bounding box center [254, 274] width 25 height 44
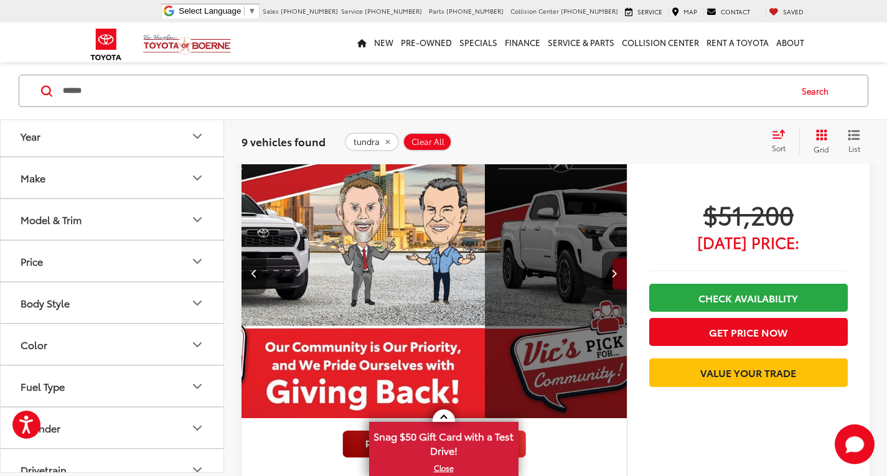
click at [250, 269] on button "Previous image" at bounding box center [254, 274] width 25 height 44
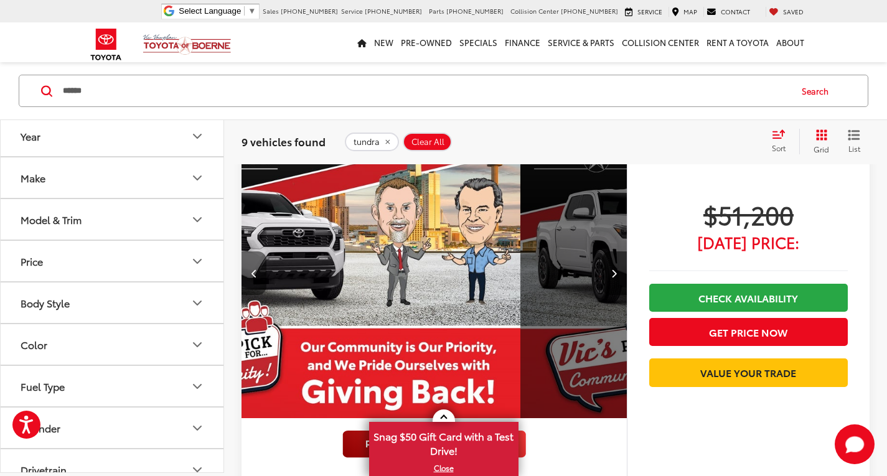
click at [250, 269] on button "Previous image" at bounding box center [254, 274] width 25 height 44
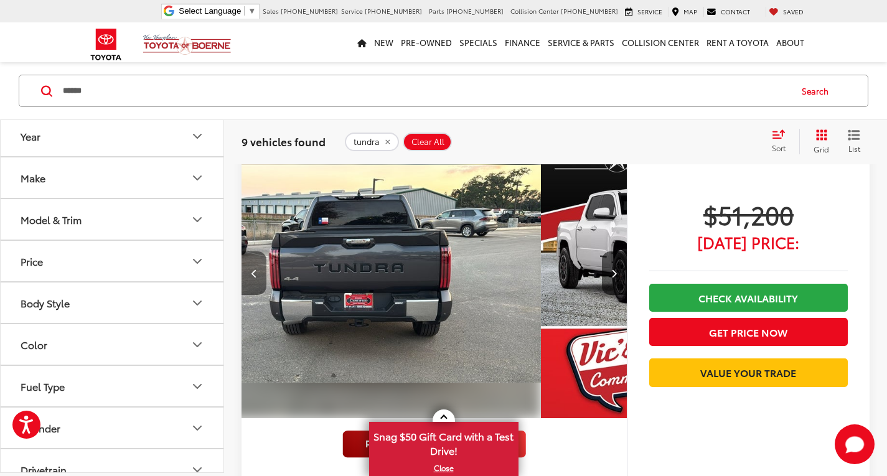
click at [250, 269] on button "Previous image" at bounding box center [254, 274] width 25 height 44
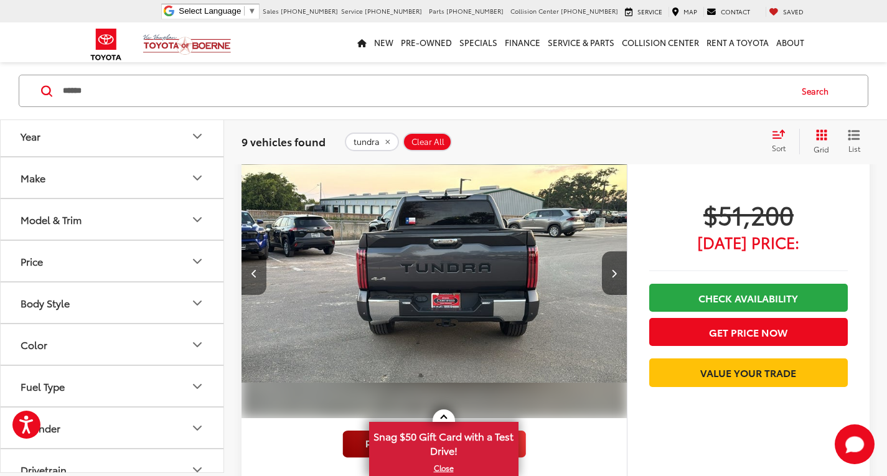
click at [250, 269] on button "Previous image" at bounding box center [254, 274] width 25 height 44
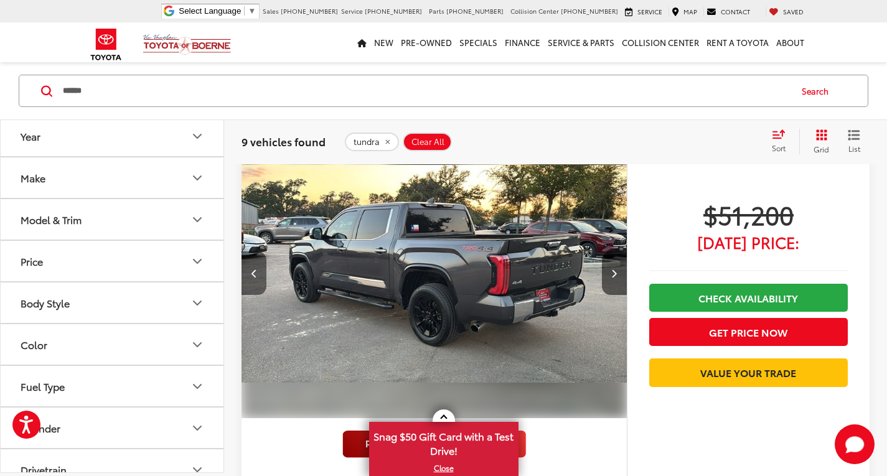
click at [250, 269] on button "Previous image" at bounding box center [254, 274] width 25 height 44
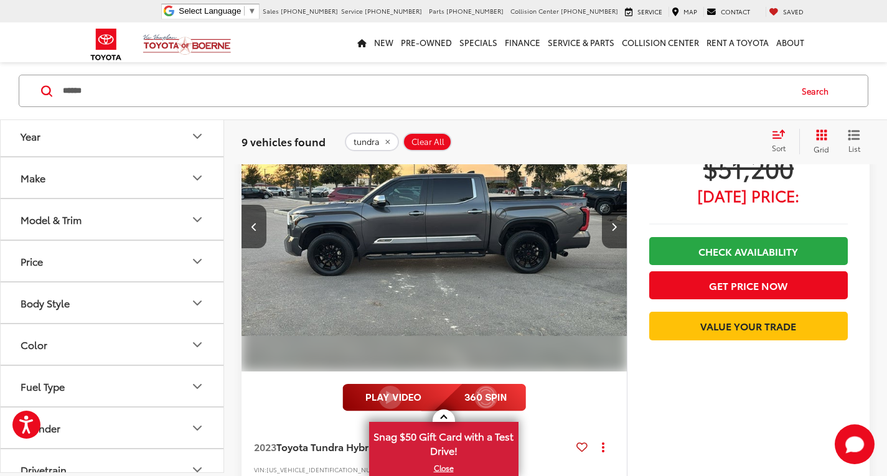
scroll to position [3363, 0]
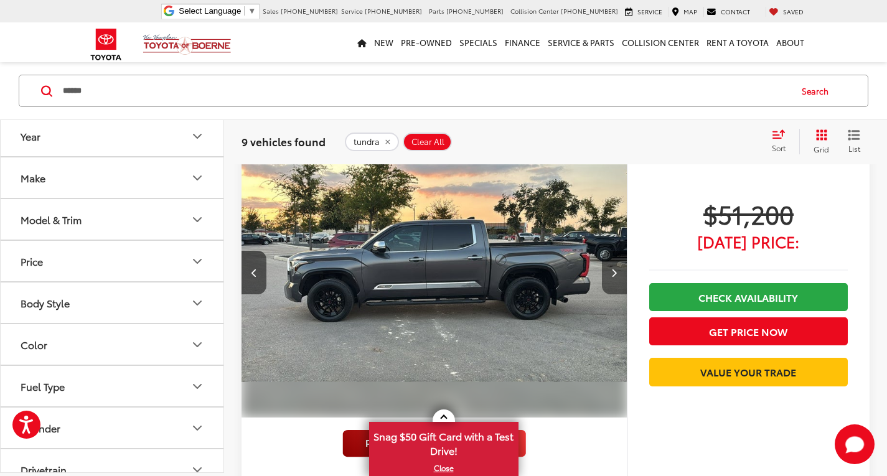
click at [611, 273] on button "Next image" at bounding box center [614, 273] width 25 height 44
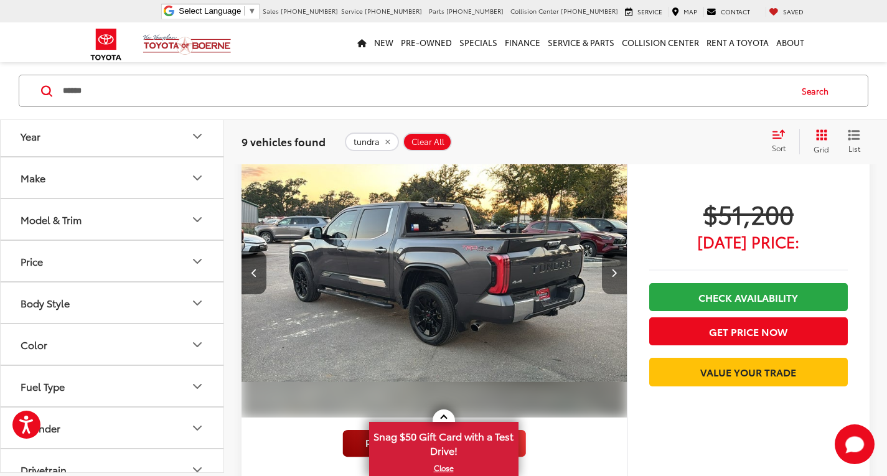
click at [613, 273] on icon "Next image" at bounding box center [614, 272] width 6 height 9
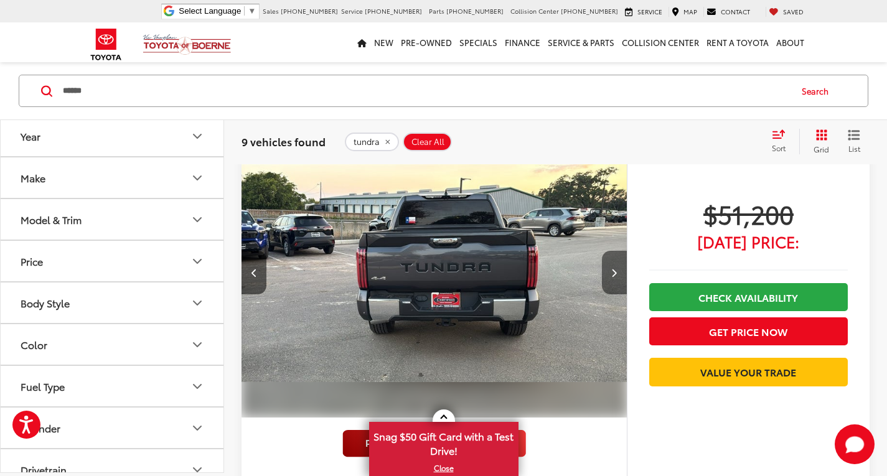
click at [614, 273] on icon "Next image" at bounding box center [614, 272] width 6 height 9
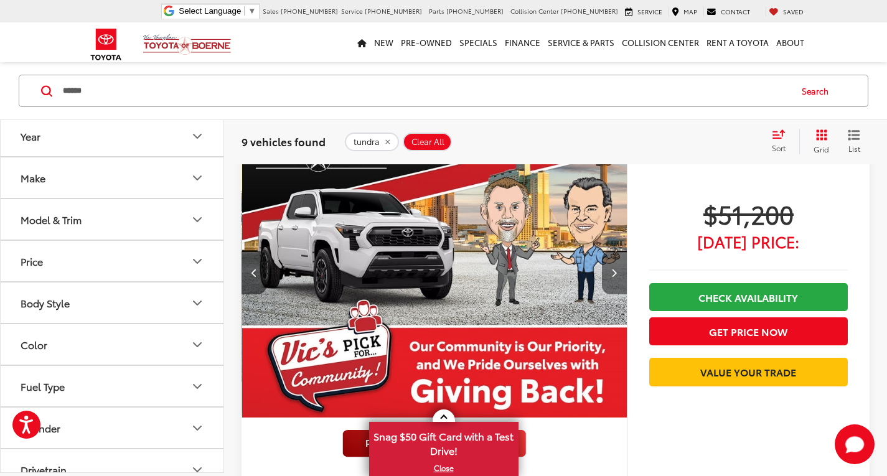
click at [614, 273] on icon "Next image" at bounding box center [614, 272] width 6 height 9
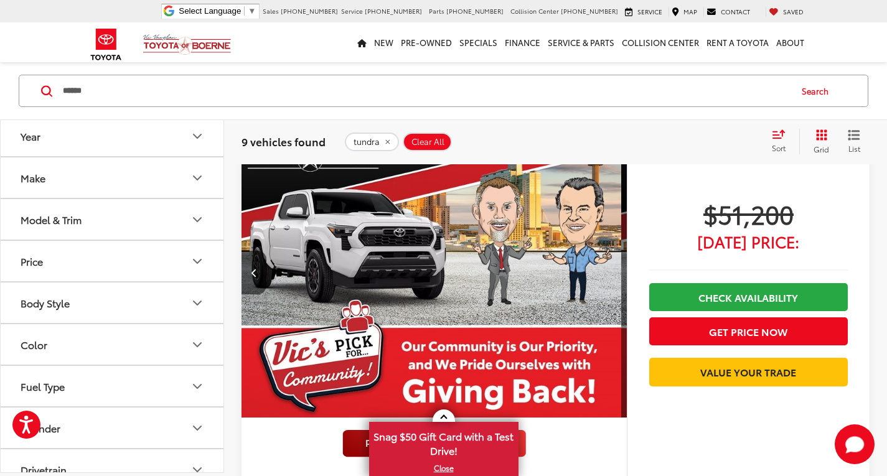
scroll to position [0, 1822]
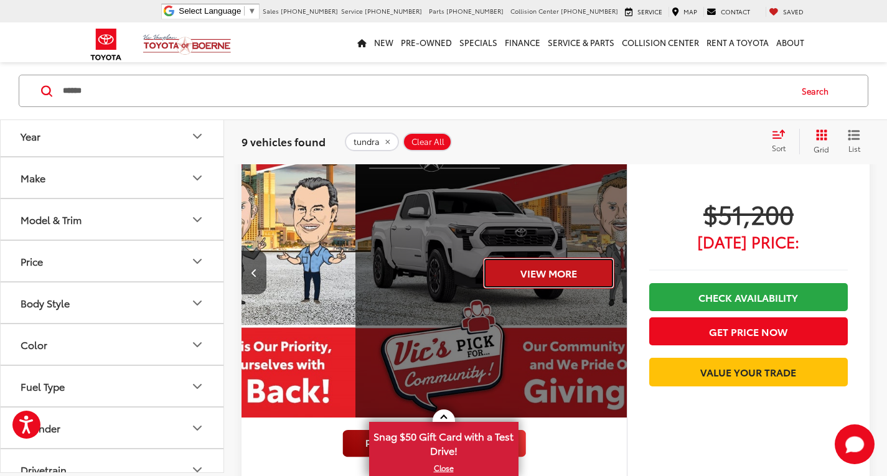
click at [614, 273] on div "View More" at bounding box center [549, 273] width 387 height 290
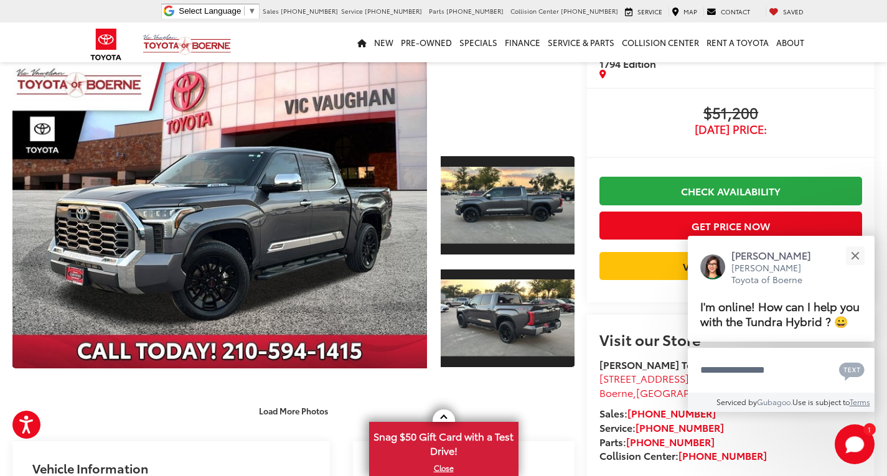
scroll to position [126, 0]
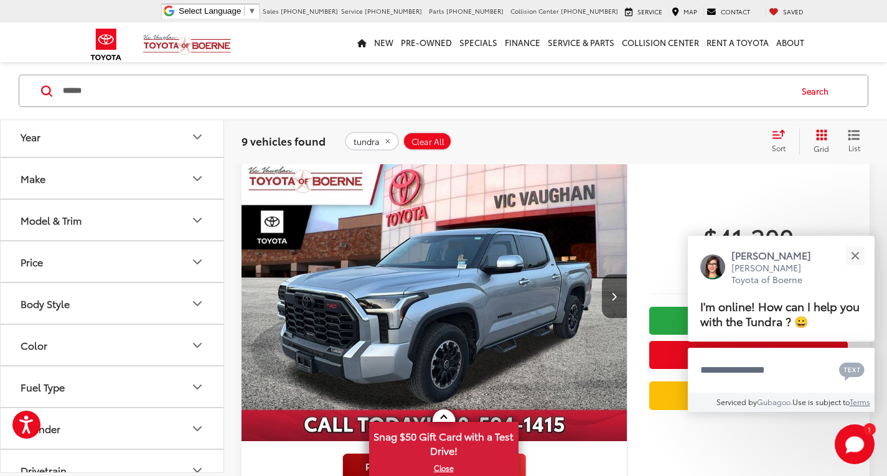
scroll to position [1193, 0]
click at [615, 293] on button "Next image" at bounding box center [614, 297] width 25 height 44
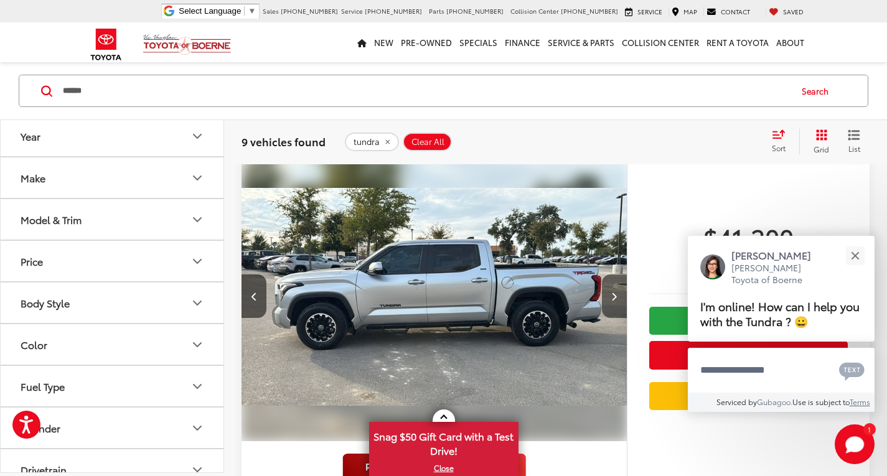
click at [615, 293] on button "Next image" at bounding box center [614, 297] width 25 height 44
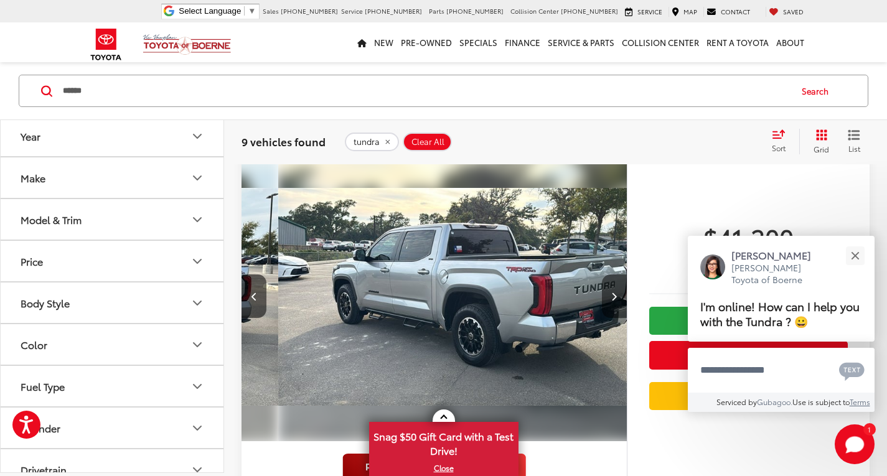
scroll to position [0, 775]
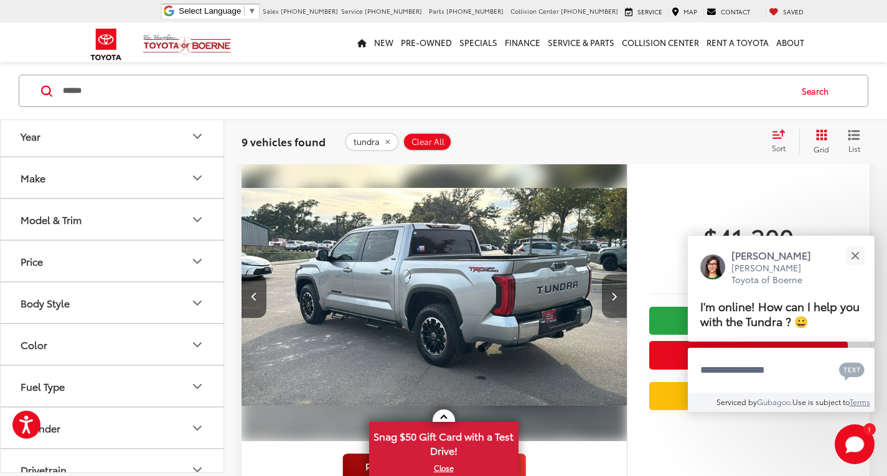
click at [615, 293] on button "Next image" at bounding box center [614, 297] width 25 height 44
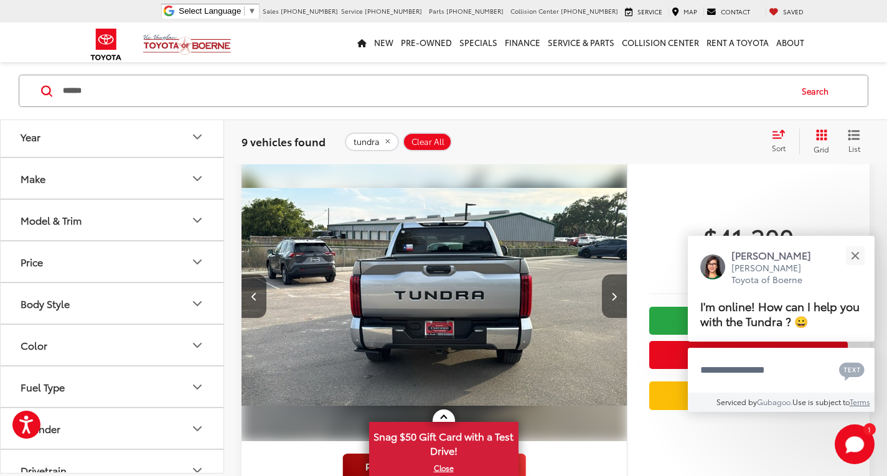
click at [615, 293] on button "Next image" at bounding box center [614, 297] width 25 height 44
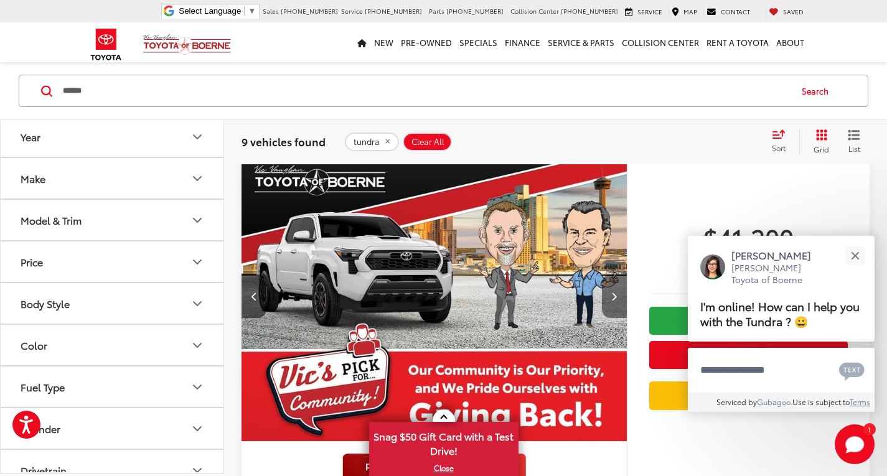
scroll to position [1193, 0]
click at [619, 311] on button "Next image" at bounding box center [614, 297] width 25 height 44
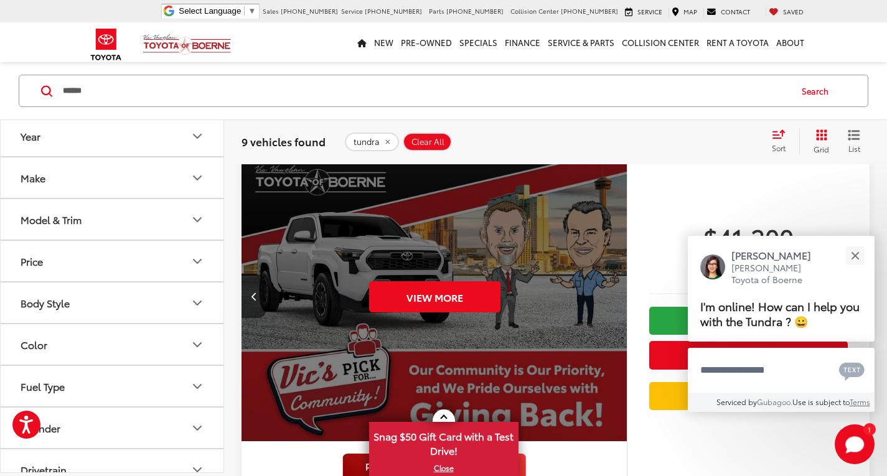
scroll to position [0, 1936]
click at [250, 318] on button "Previous image" at bounding box center [254, 297] width 25 height 44
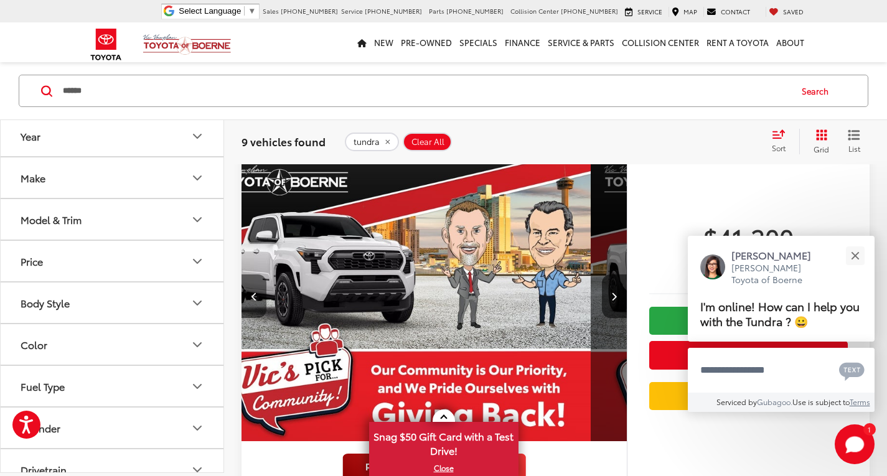
click at [254, 318] on button "Previous image" at bounding box center [254, 297] width 25 height 44
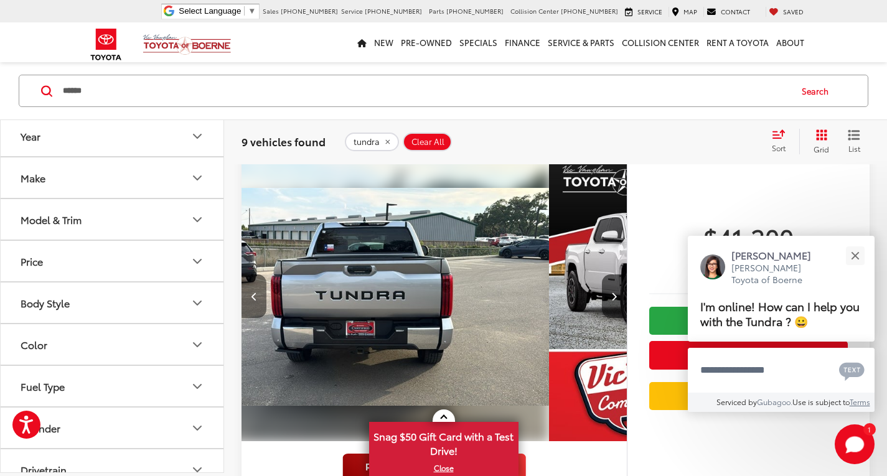
click at [254, 318] on button "Previous image" at bounding box center [254, 297] width 25 height 44
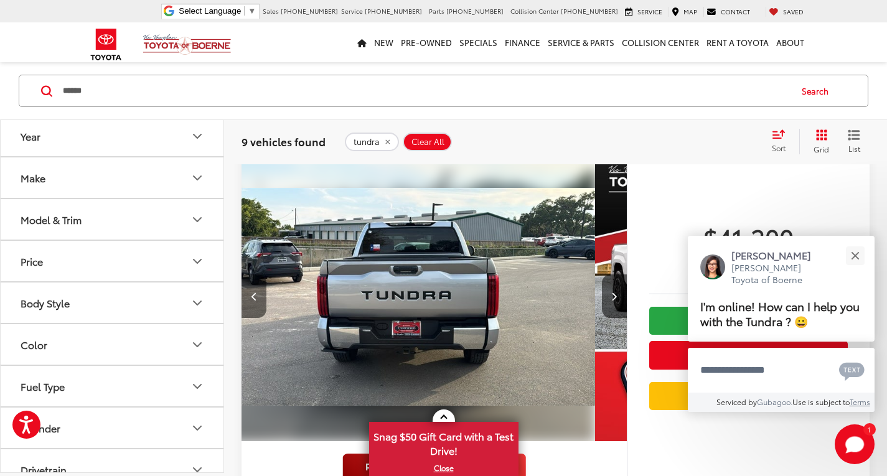
scroll to position [0, 1162]
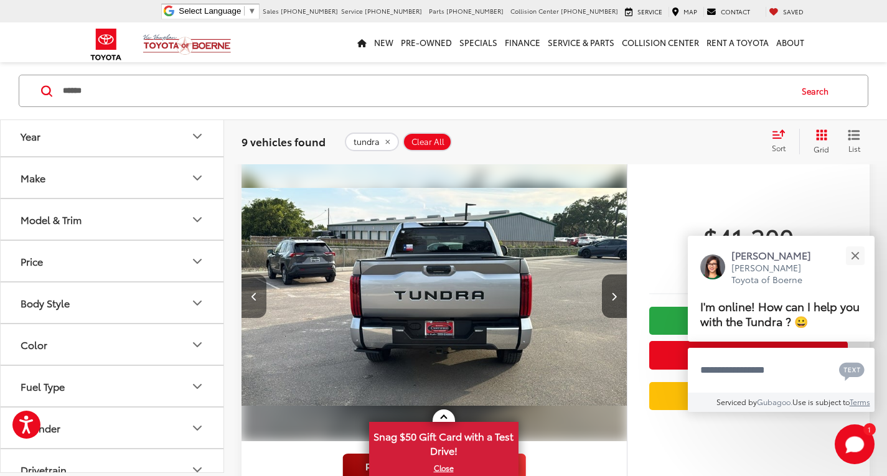
click at [252, 301] on icon "Previous image" at bounding box center [255, 296] width 6 height 9
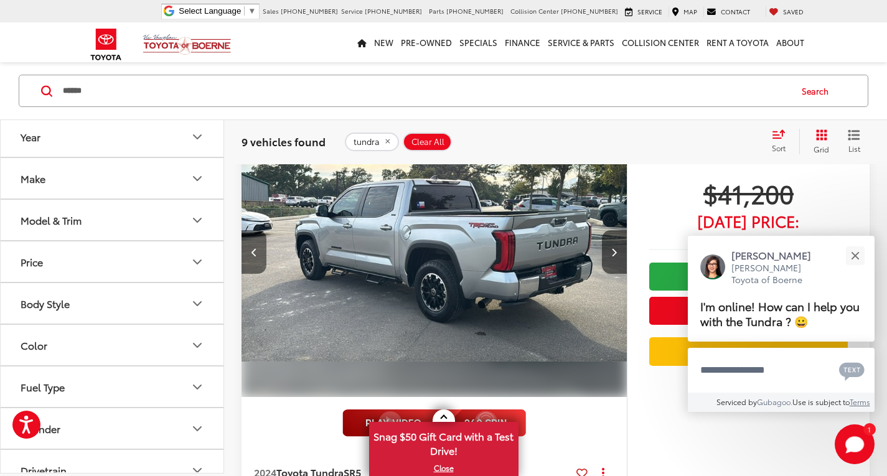
scroll to position [1149, 0]
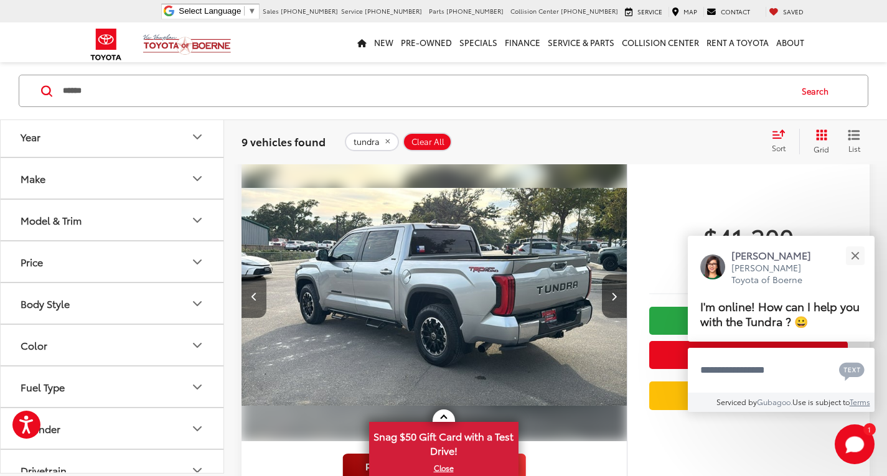
click at [252, 301] on icon "Previous image" at bounding box center [255, 296] width 6 height 9
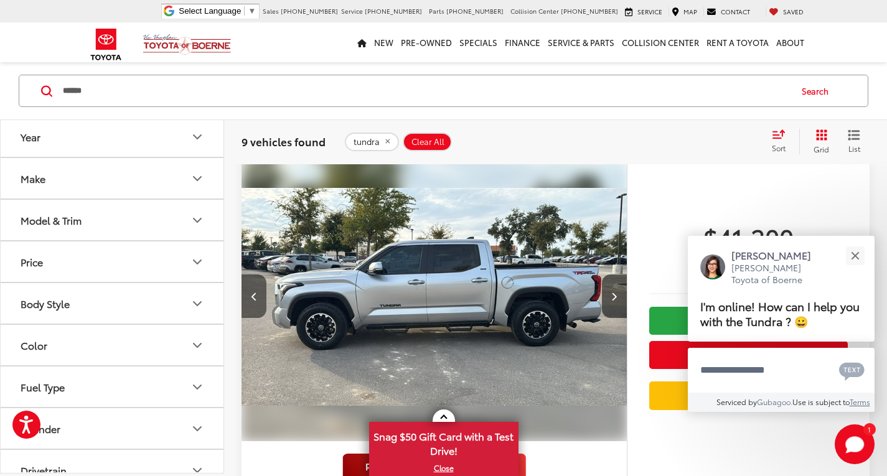
click at [252, 301] on icon "Previous image" at bounding box center [255, 296] width 6 height 9
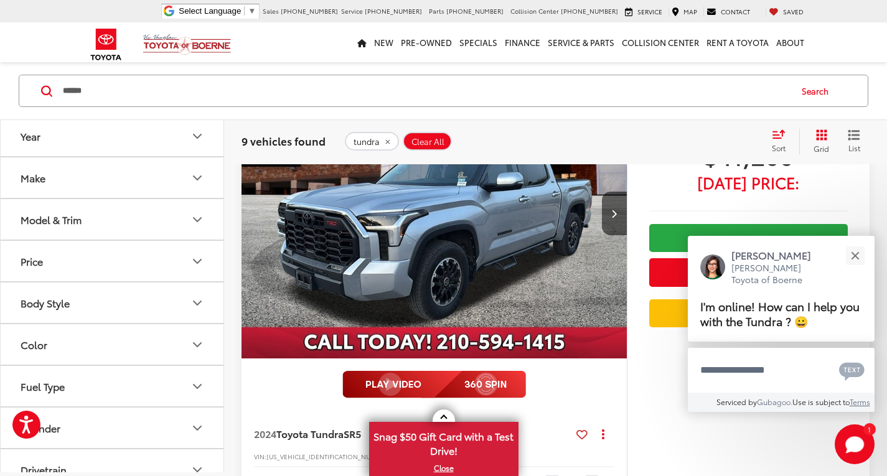
scroll to position [1268, 0]
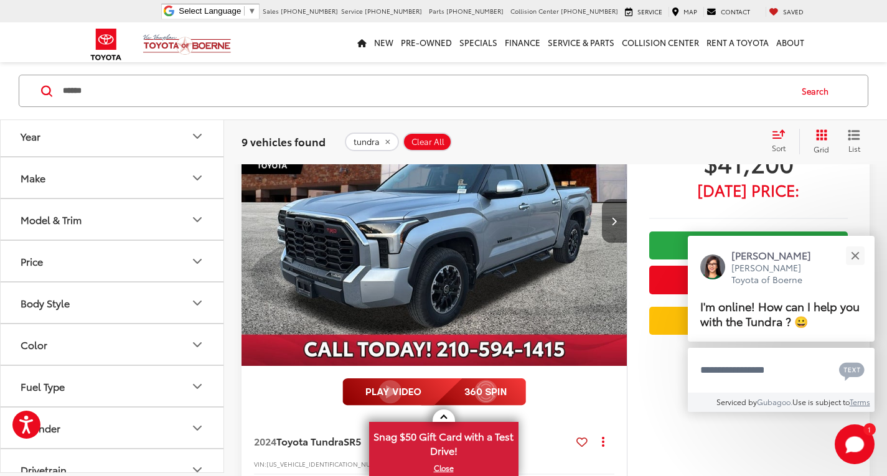
click at [624, 232] on button "Next image" at bounding box center [614, 221] width 25 height 44
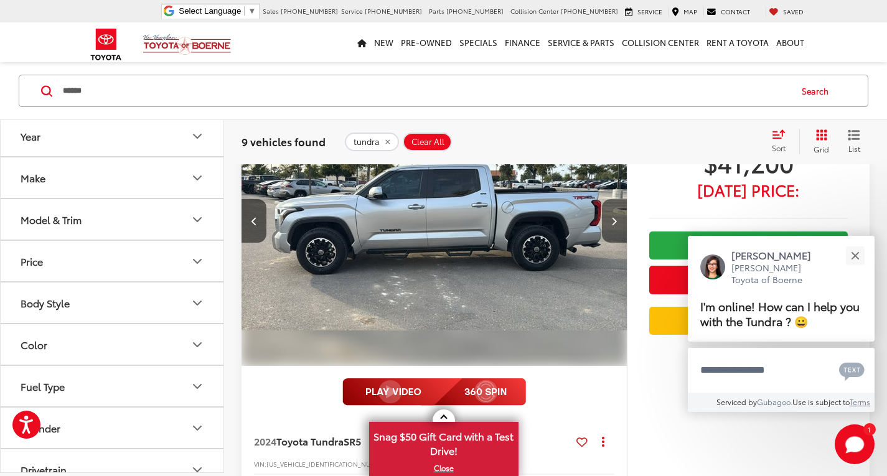
click at [624, 232] on button "Next image" at bounding box center [614, 221] width 25 height 44
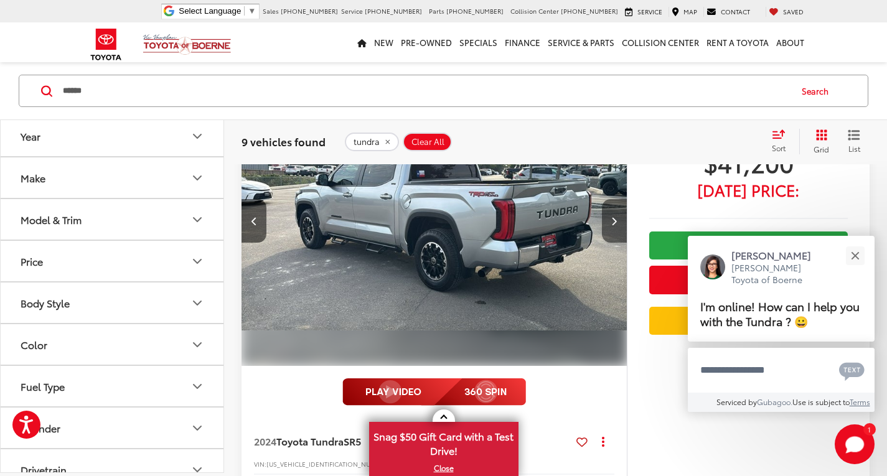
scroll to position [1224, 0]
click at [628, 232] on div "View More 2024 Toyota Tundra SR5 Copy Link Share Print View Details VIN: 5TFLA5…" at bounding box center [556, 335] width 628 height 516
click at [615, 225] on icon "Next image" at bounding box center [614, 221] width 6 height 9
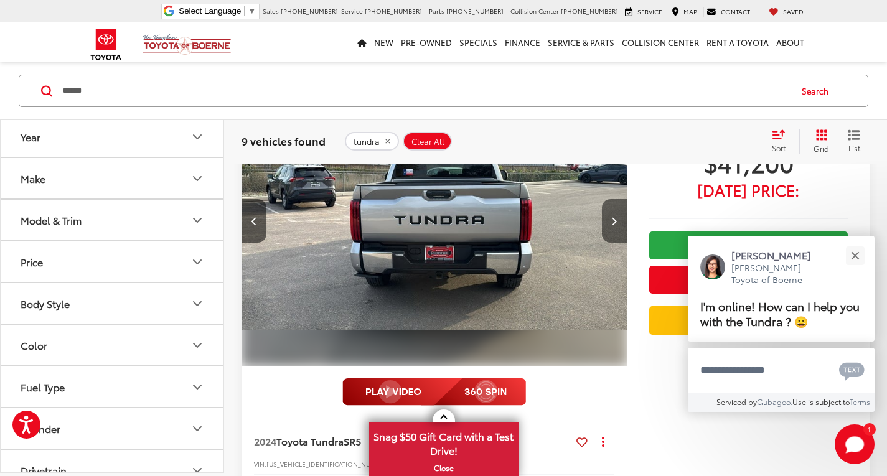
scroll to position [1268, 0]
click at [621, 233] on button "Next image" at bounding box center [614, 221] width 25 height 44
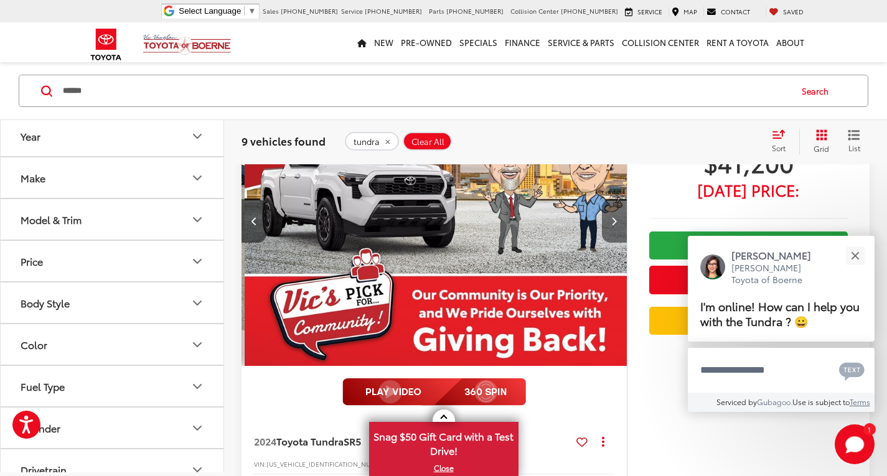
scroll to position [0, 1549]
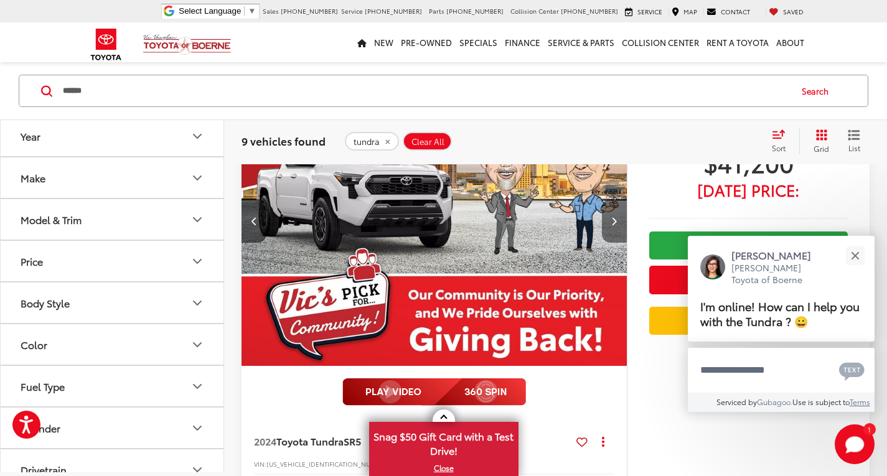
click at [622, 233] on button "Next image" at bounding box center [614, 221] width 25 height 44
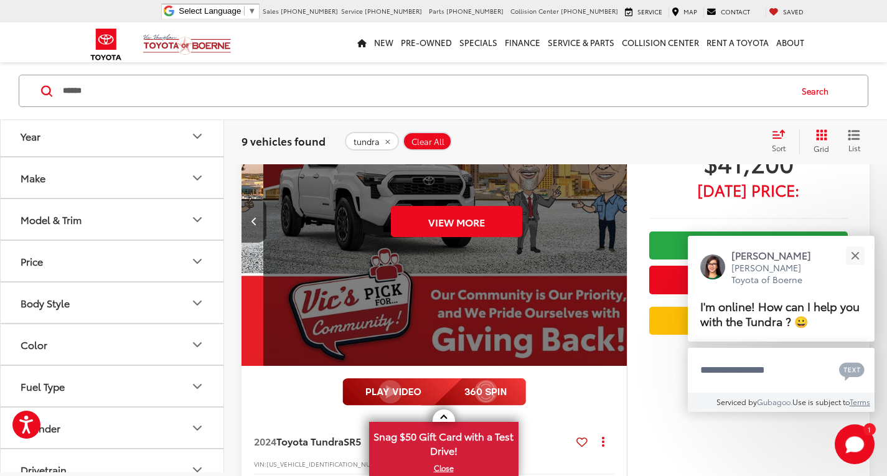
scroll to position [0, 1936]
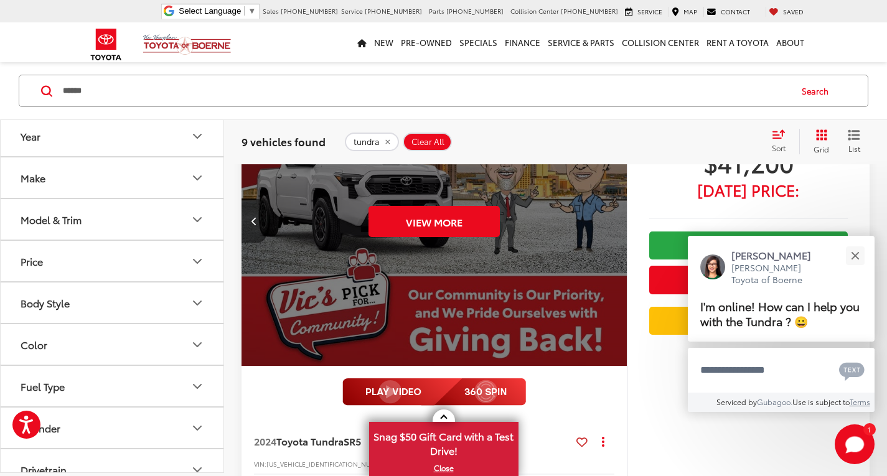
click at [258, 233] on button "Previous image" at bounding box center [254, 221] width 25 height 44
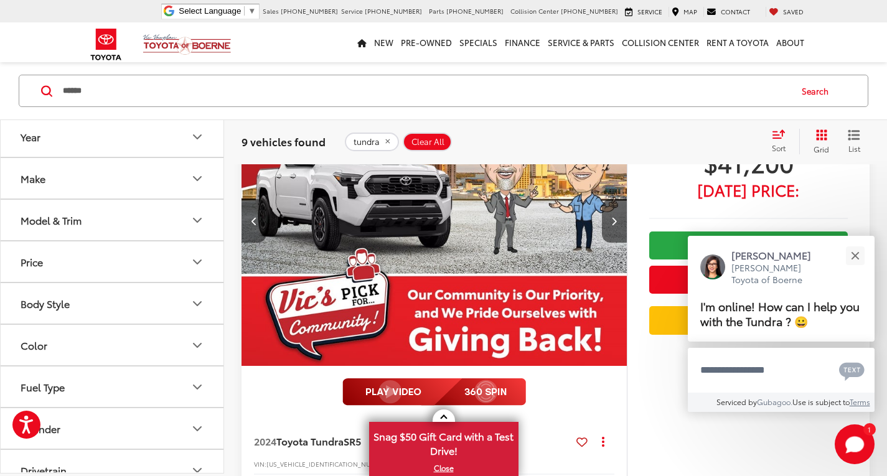
click at [258, 233] on button "Previous image" at bounding box center [254, 221] width 25 height 44
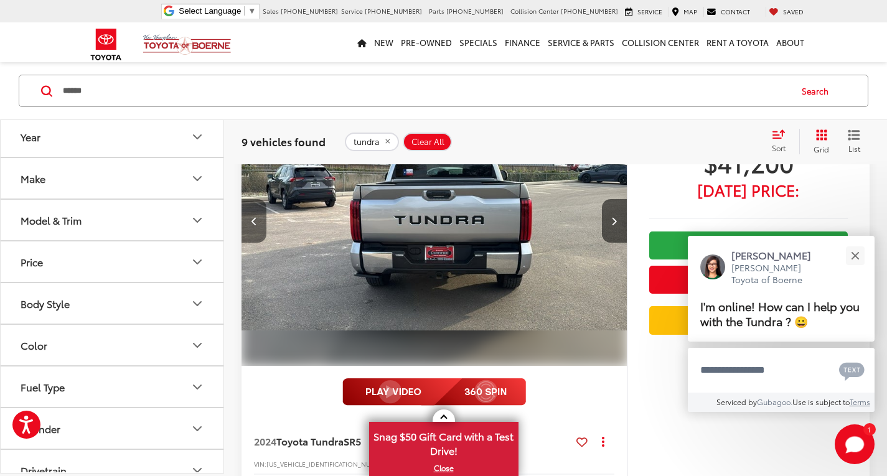
click at [261, 234] on button "Previous image" at bounding box center [254, 221] width 25 height 44
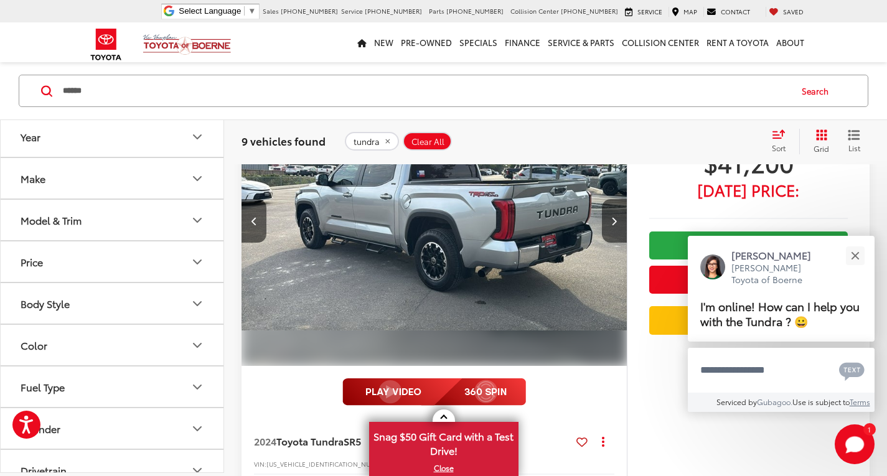
scroll to position [1268, 0]
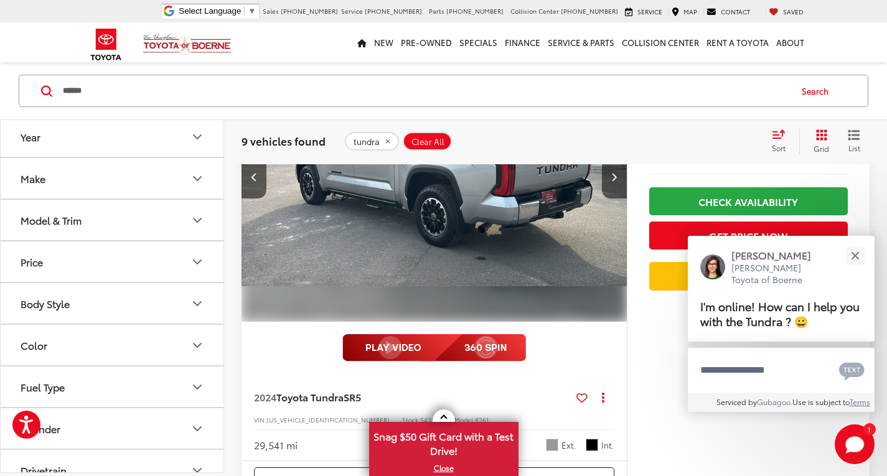
click at [438, 285] on img "2024 Toyota Tundra SR5 2" at bounding box center [434, 177] width 387 height 290
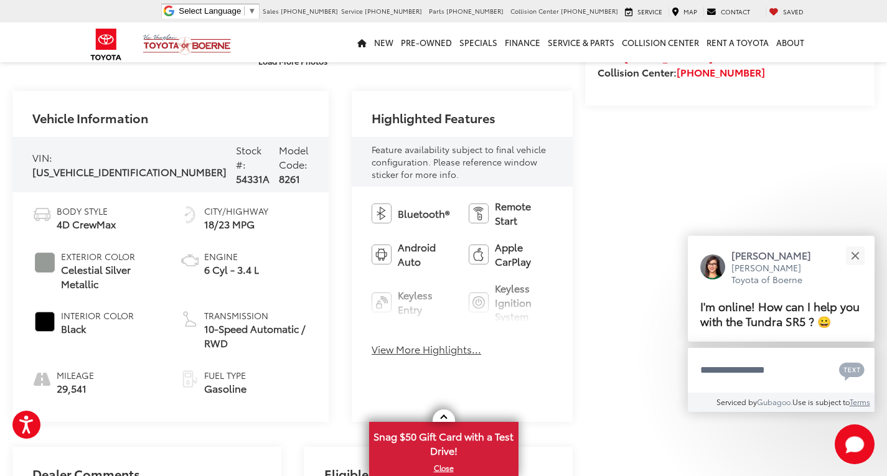
scroll to position [504, 0]
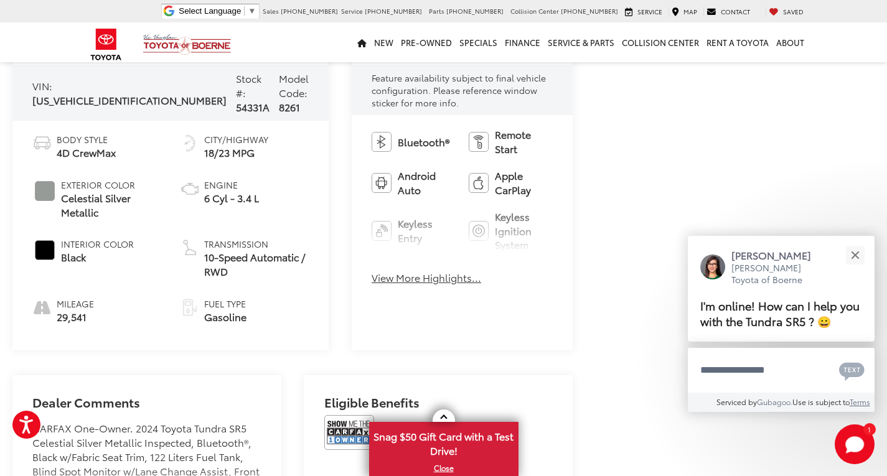
drag, startPoint x: 398, startPoint y: 275, endPoint x: 407, endPoint y: 275, distance: 8.7
click at [400, 275] on button "View More Highlights..." at bounding box center [427, 278] width 110 height 14
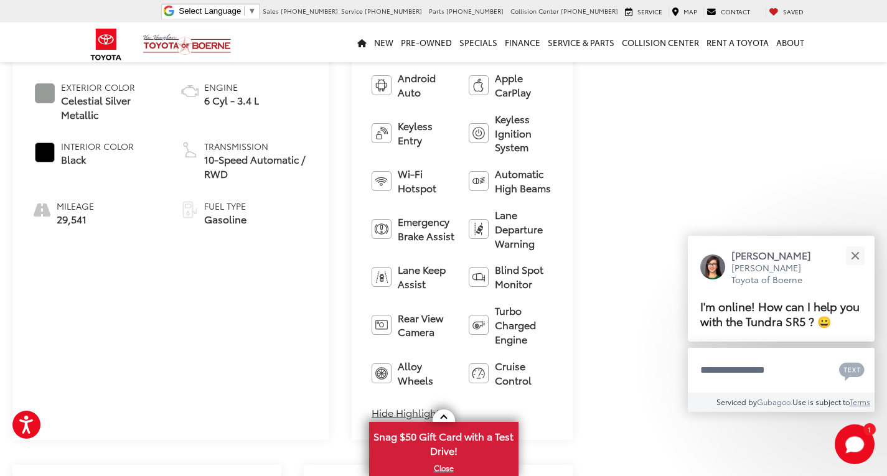
scroll to position [712, 0]
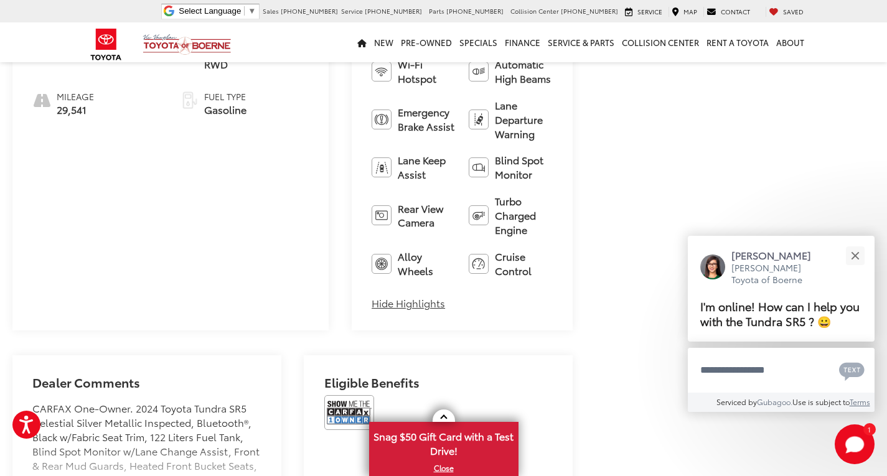
click at [78, 458] on div "Dealer Comments CARFAX One-Owner. 2024 Toyota Tundra SR5 Celestial Silver Metal…" at bounding box center [146, 450] width 269 height 188
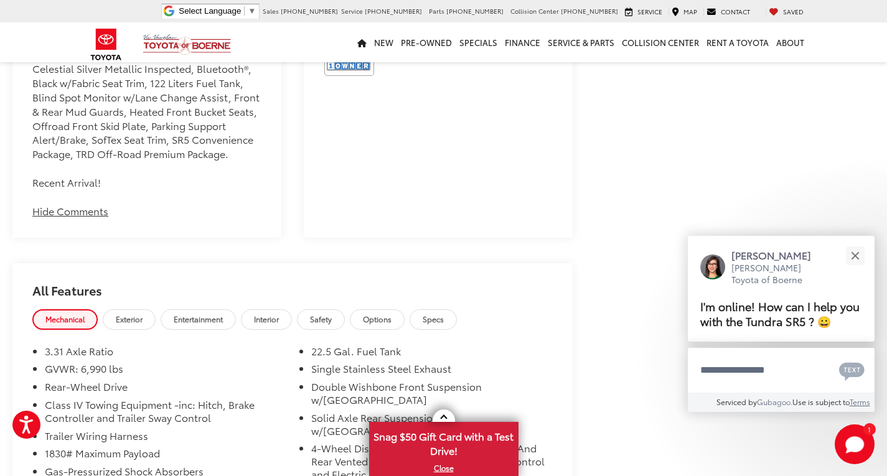
scroll to position [1085, 0]
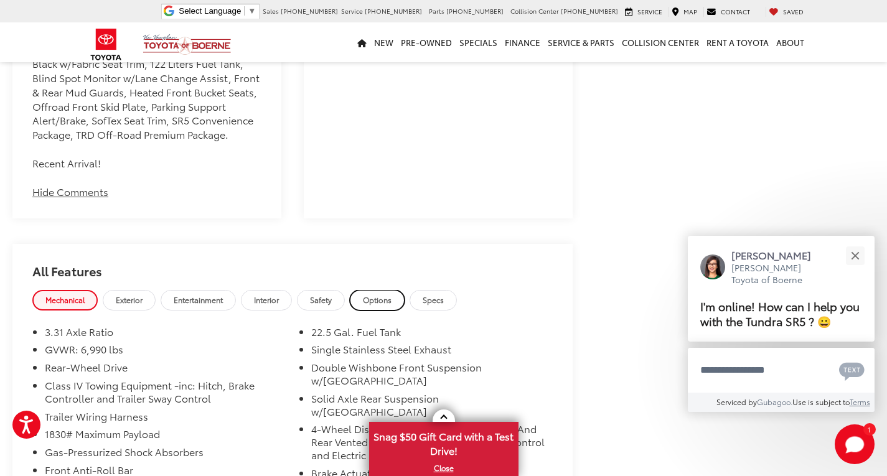
click at [371, 294] on span "Options" at bounding box center [377, 299] width 29 height 11
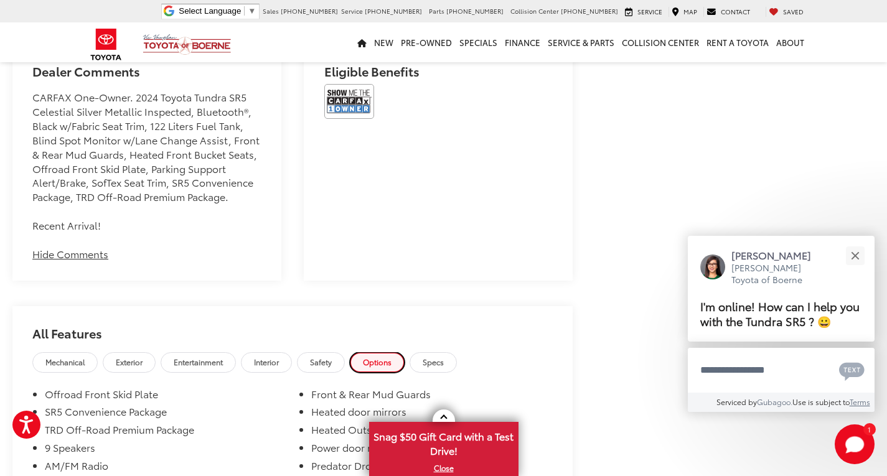
scroll to position [1019, 0]
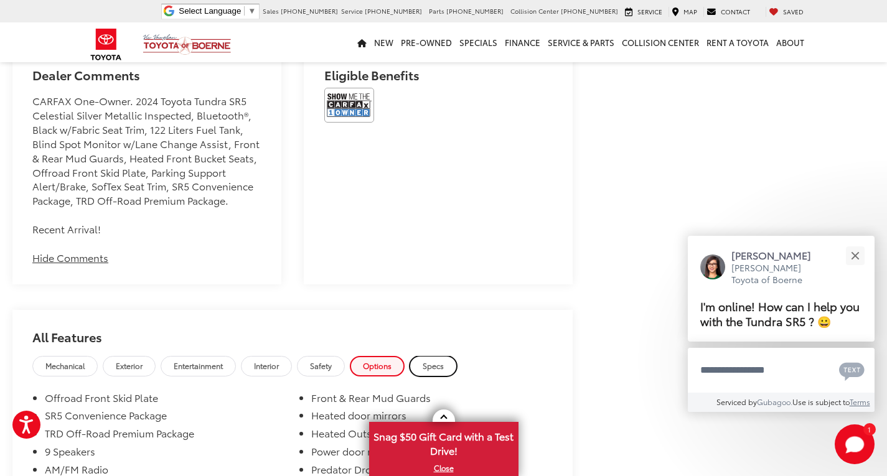
click at [440, 360] on span "Specs" at bounding box center [433, 365] width 21 height 11
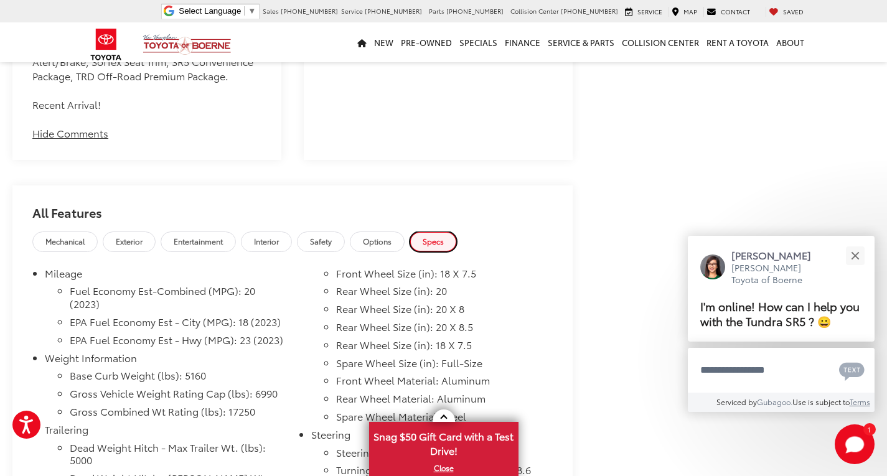
scroll to position [1140, 0]
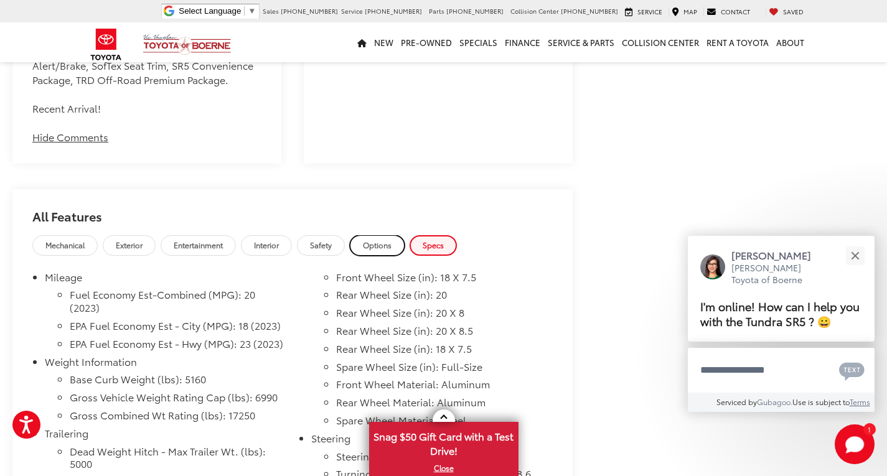
click at [374, 240] on span "Options" at bounding box center [377, 245] width 29 height 11
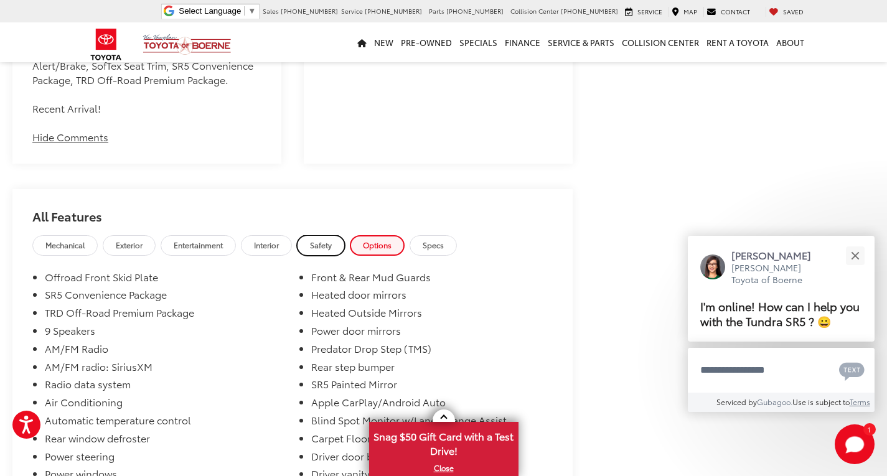
click at [327, 240] on span "Safety" at bounding box center [321, 245] width 22 height 11
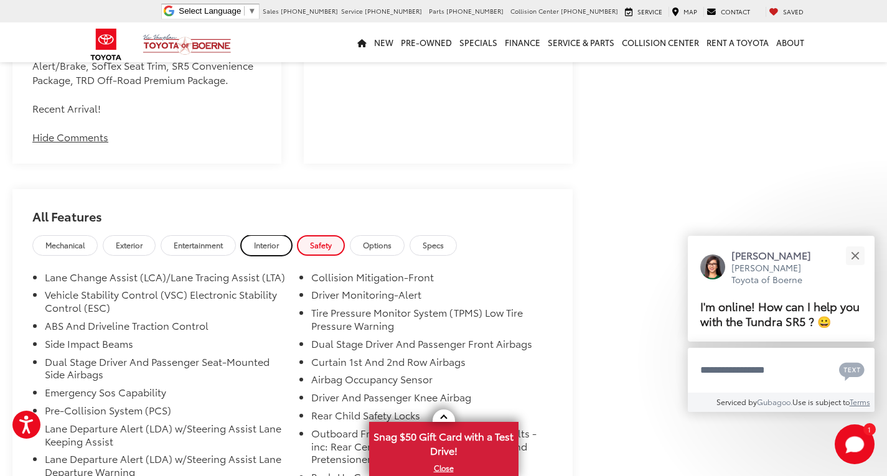
click at [257, 240] on span "Interior" at bounding box center [266, 245] width 25 height 11
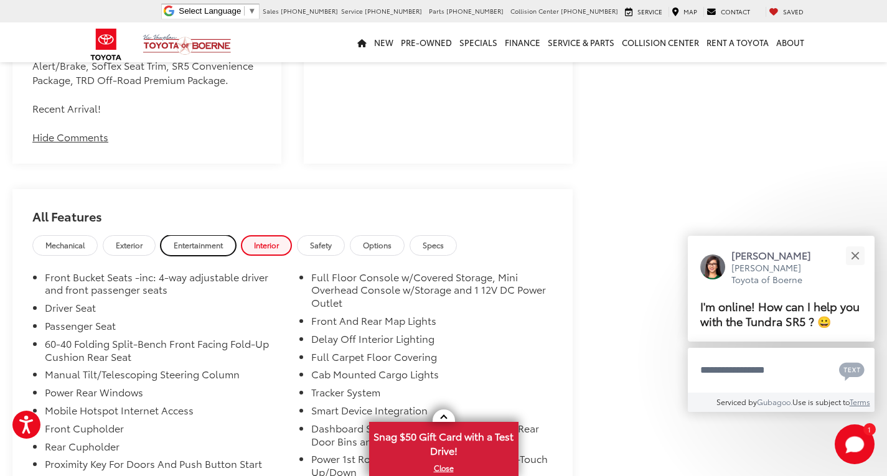
click at [200, 240] on span "Entertainment" at bounding box center [198, 245] width 49 height 11
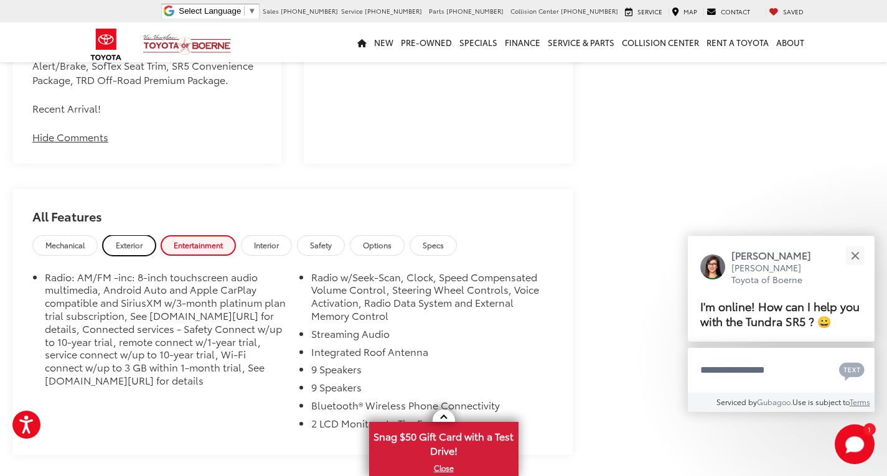
click at [127, 240] on span "Exterior" at bounding box center [129, 245] width 27 height 11
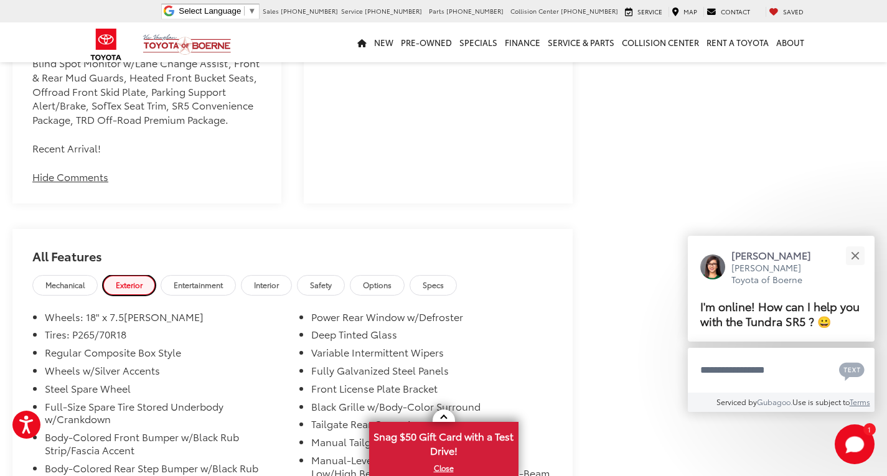
scroll to position [1103, 0]
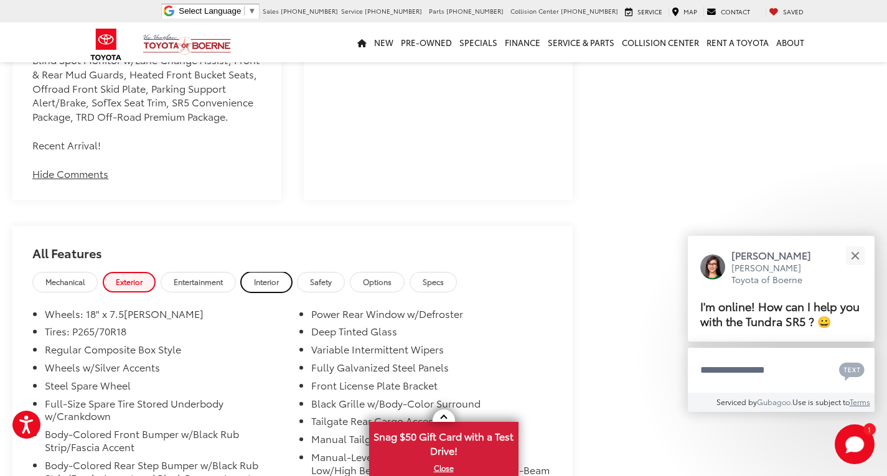
click at [266, 276] on span "Interior" at bounding box center [266, 281] width 25 height 11
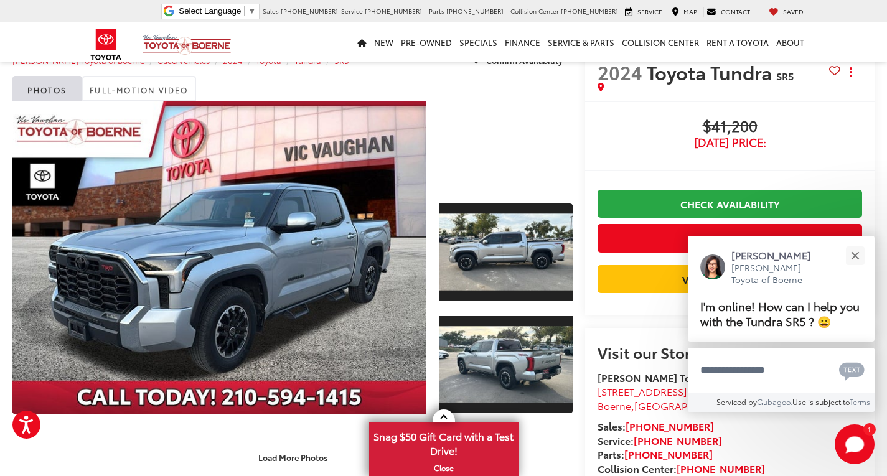
scroll to position [32, 0]
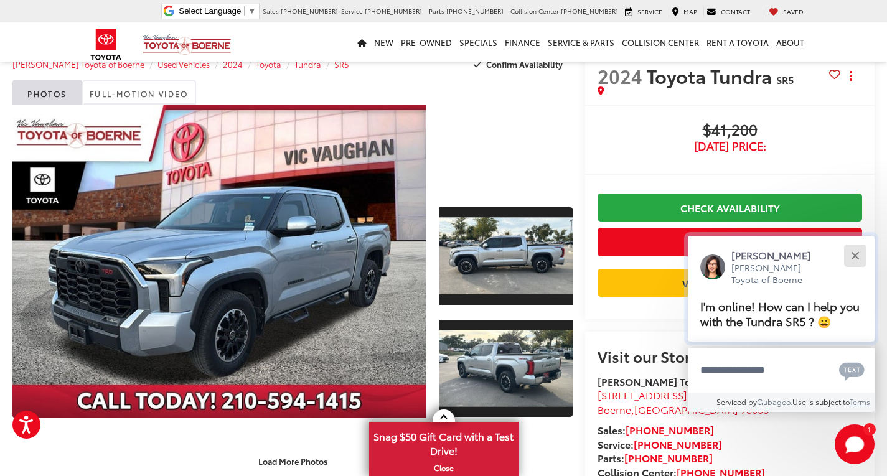
click at [855, 258] on button "Close" at bounding box center [855, 255] width 27 height 27
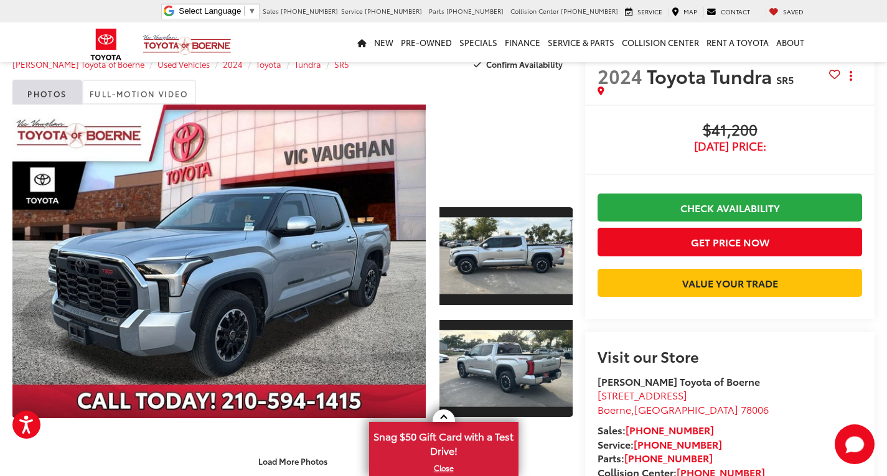
drag, startPoint x: 357, startPoint y: 96, endPoint x: 349, endPoint y: 84, distance: 14.3
click at [349, 84] on div "Photos Full-Motion Video" at bounding box center [292, 92] width 560 height 25
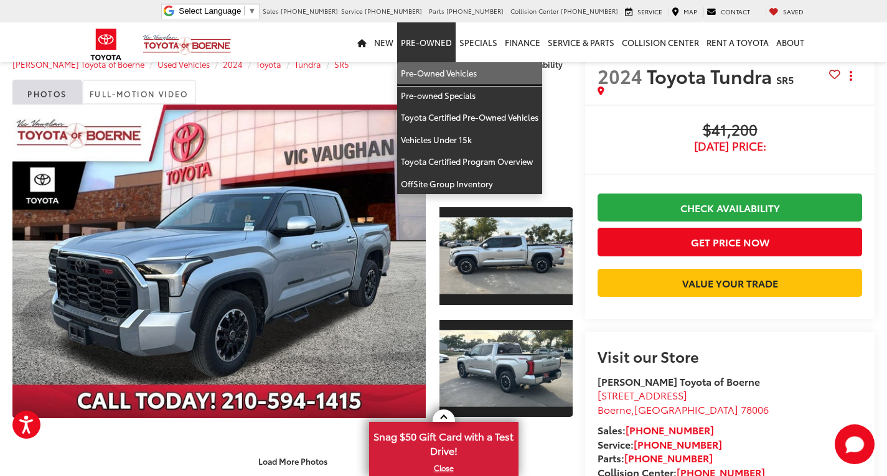
drag, startPoint x: 435, startPoint y: 65, endPoint x: 435, endPoint y: 82, distance: 16.2
click at [435, 65] on link "Pre-Owned Vehicles" at bounding box center [469, 73] width 145 height 22
